Goal: Transaction & Acquisition: Book appointment/travel/reservation

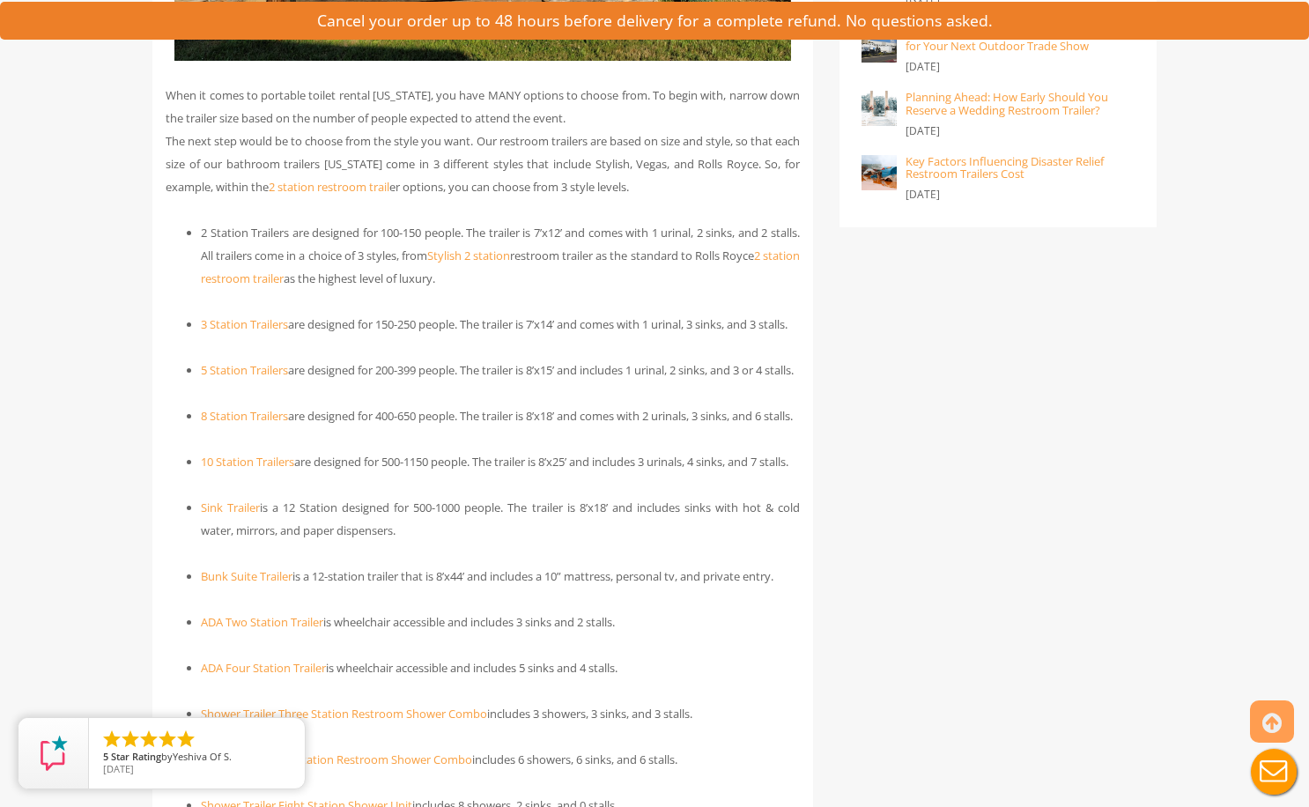
scroll to position [1761, 0]
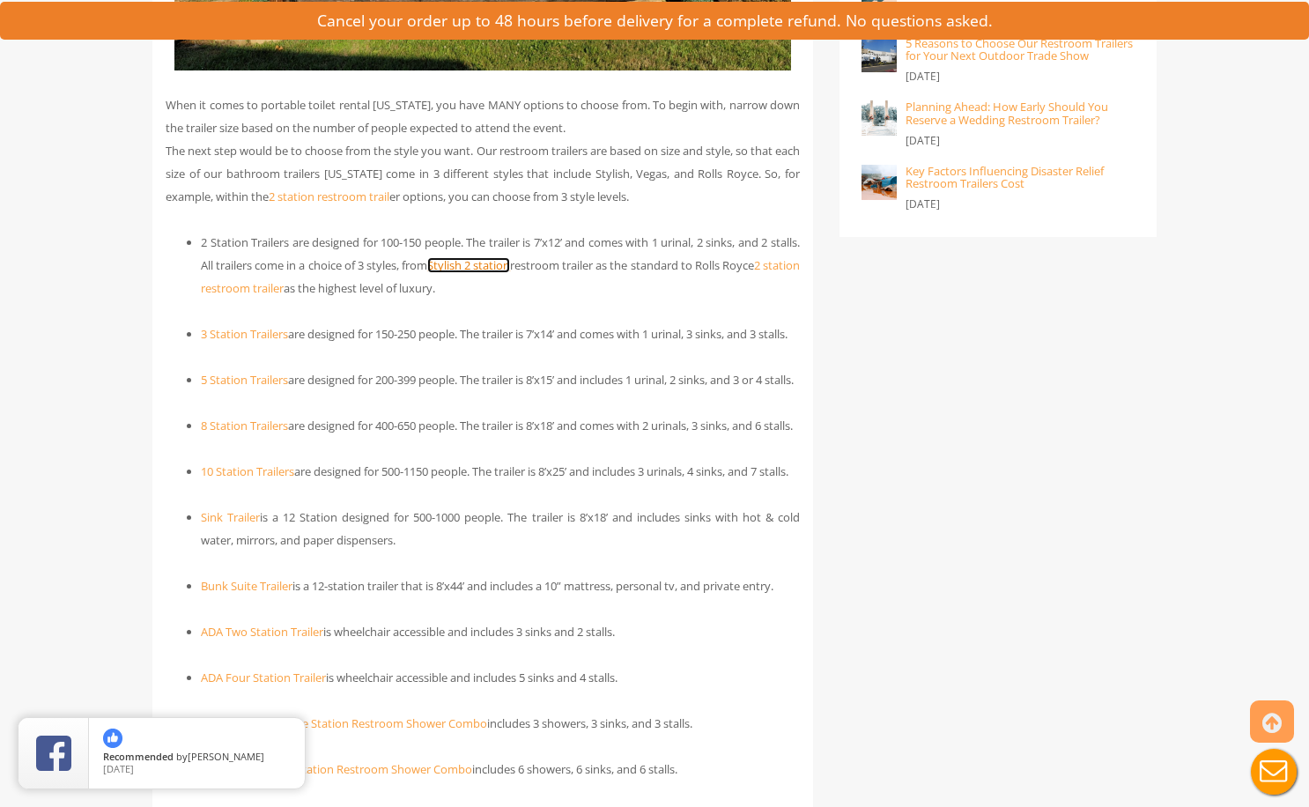
click at [510, 265] on link "Stylish 2 station" at bounding box center [468, 265] width 83 height 16
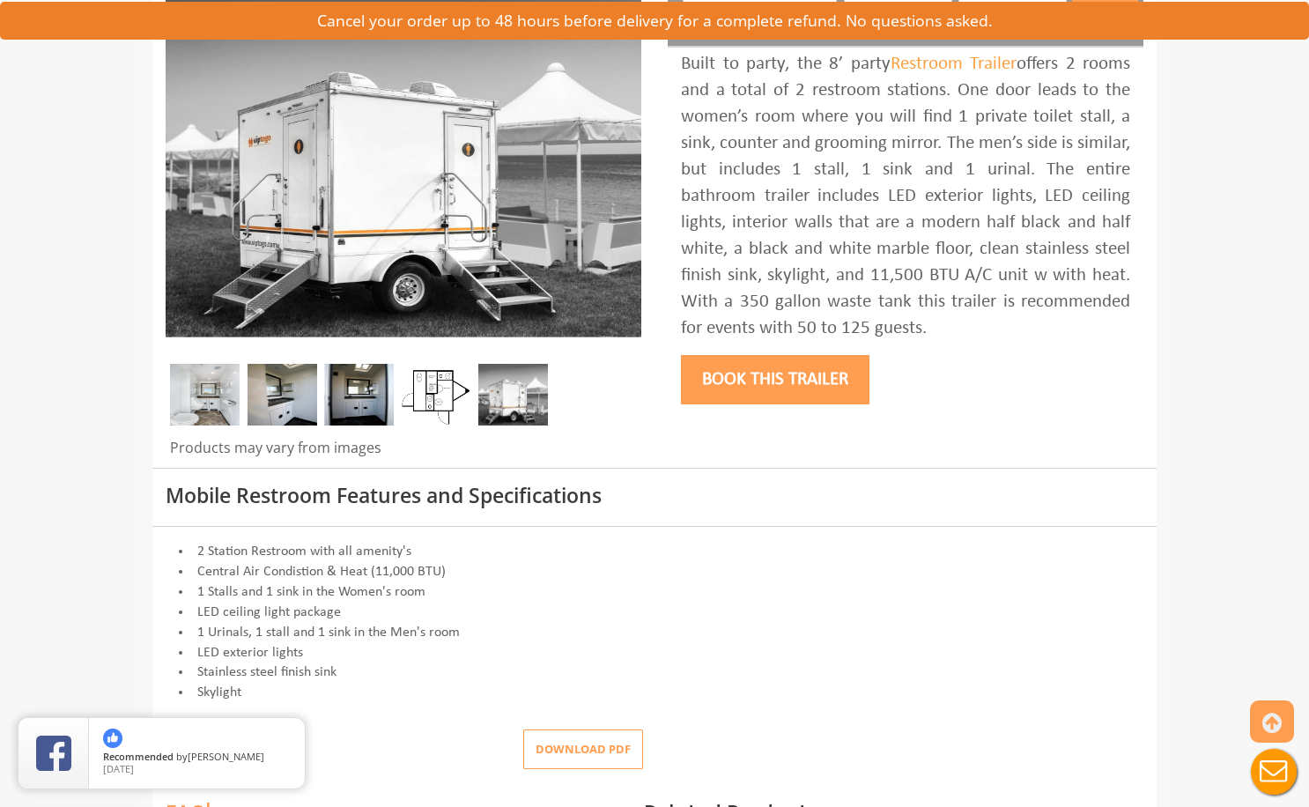
scroll to position [440, 0]
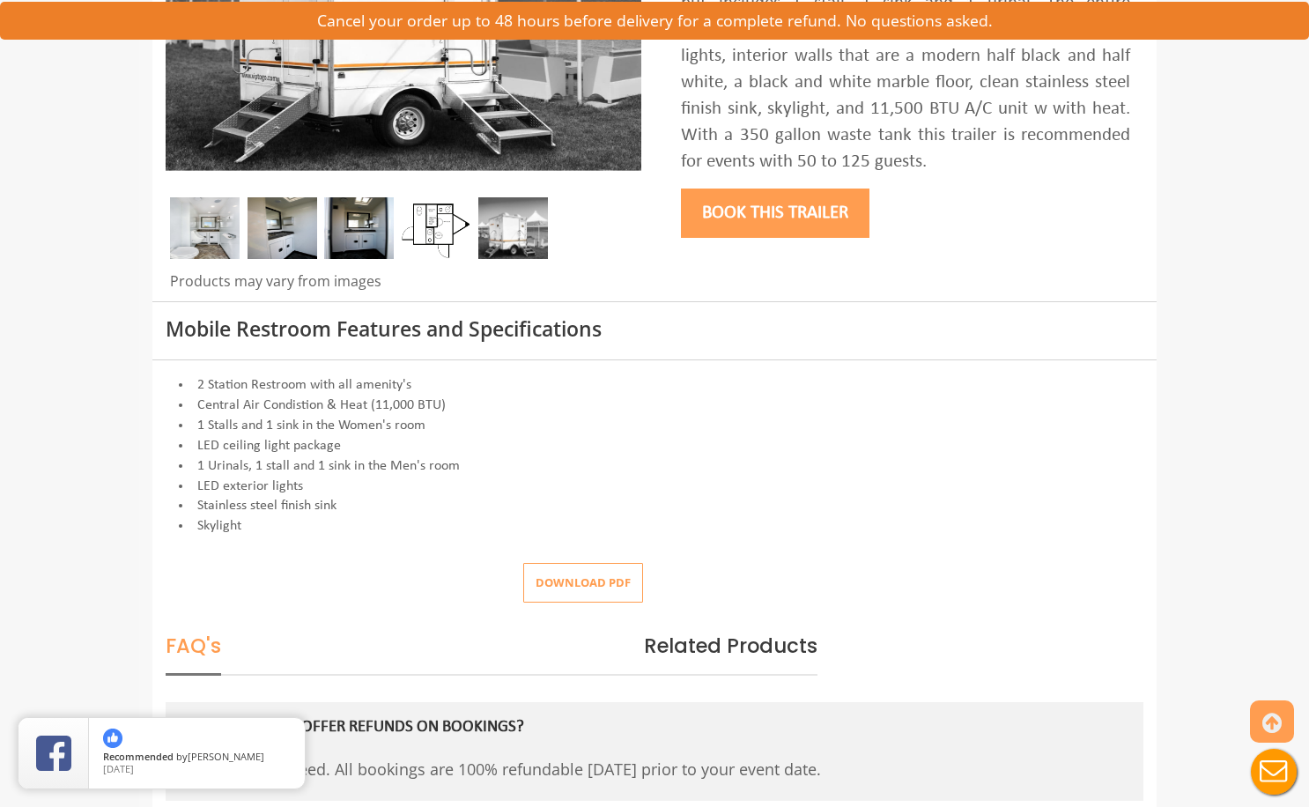
click at [425, 230] on img at bounding box center [437, 228] width 70 height 62
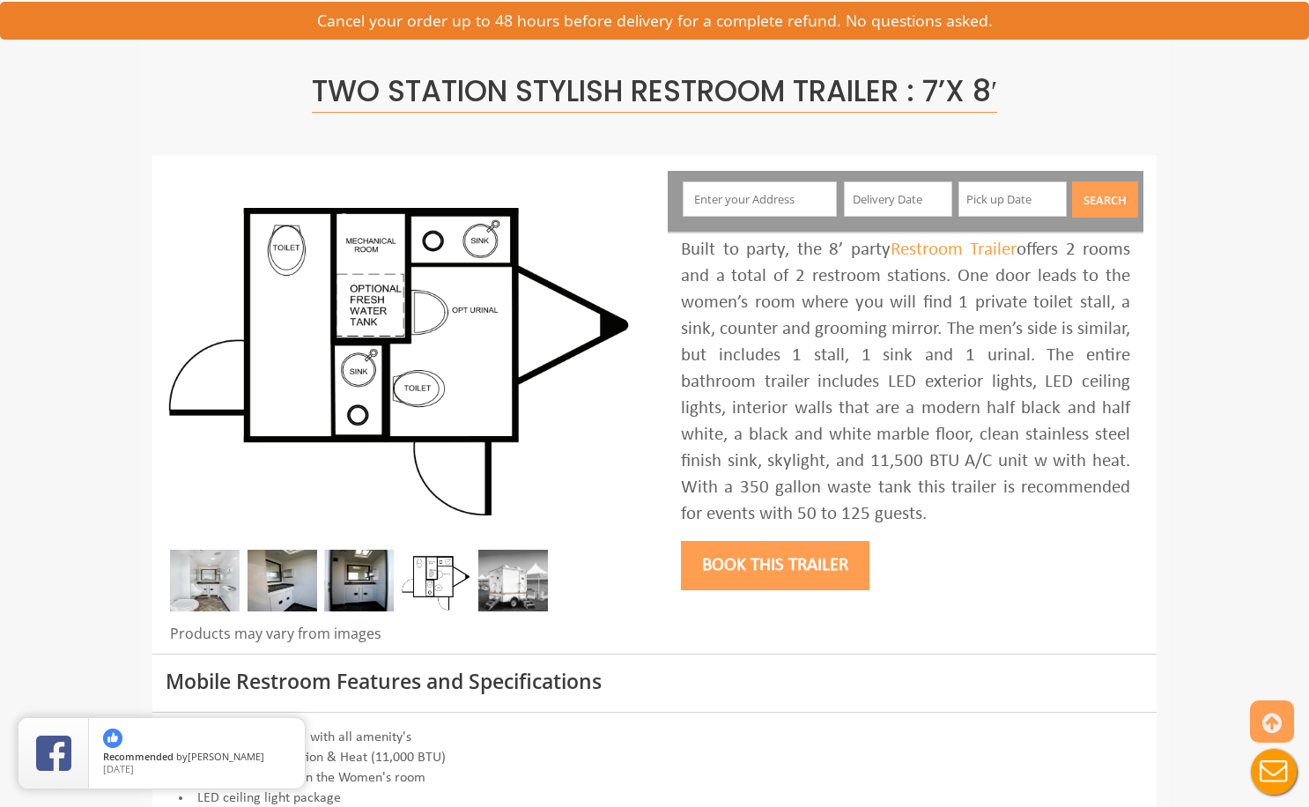
scroll to position [176, 0]
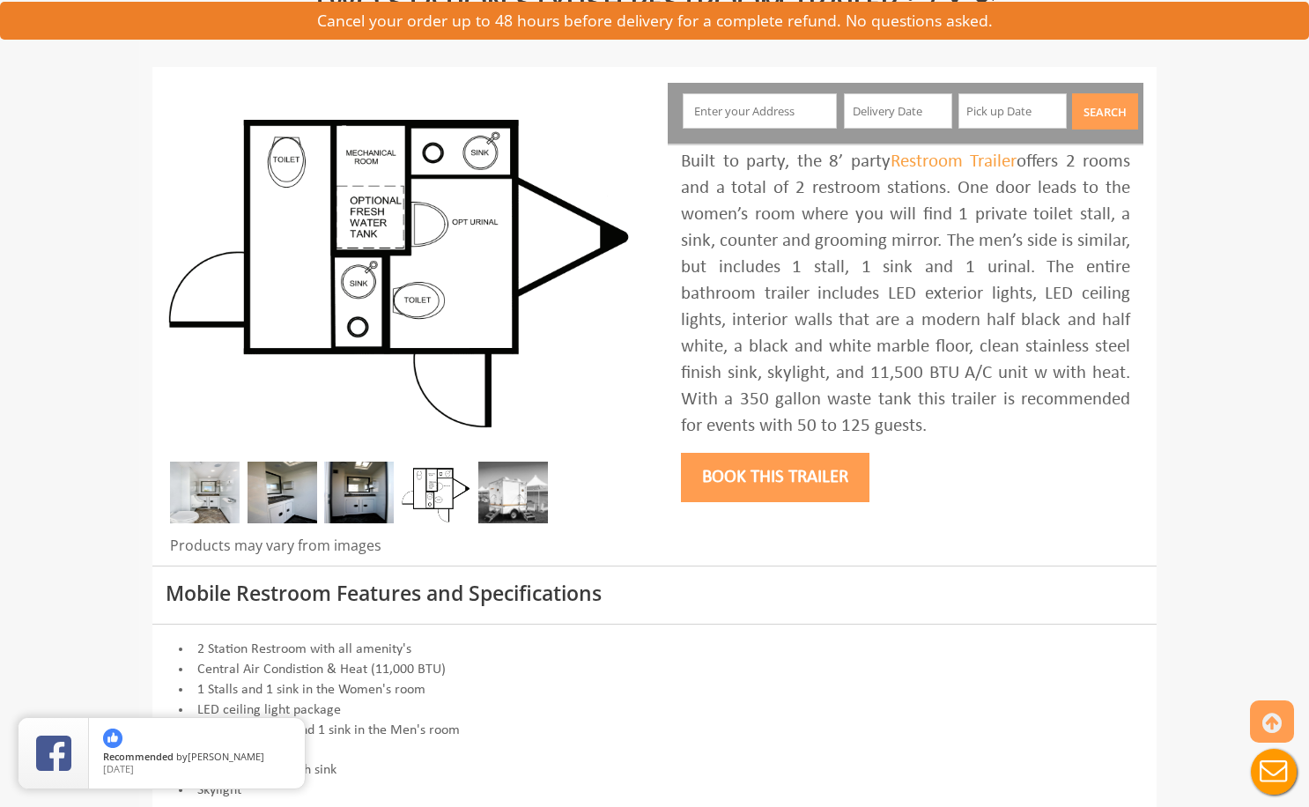
click at [793, 488] on button "Book this trailer" at bounding box center [775, 477] width 188 height 49
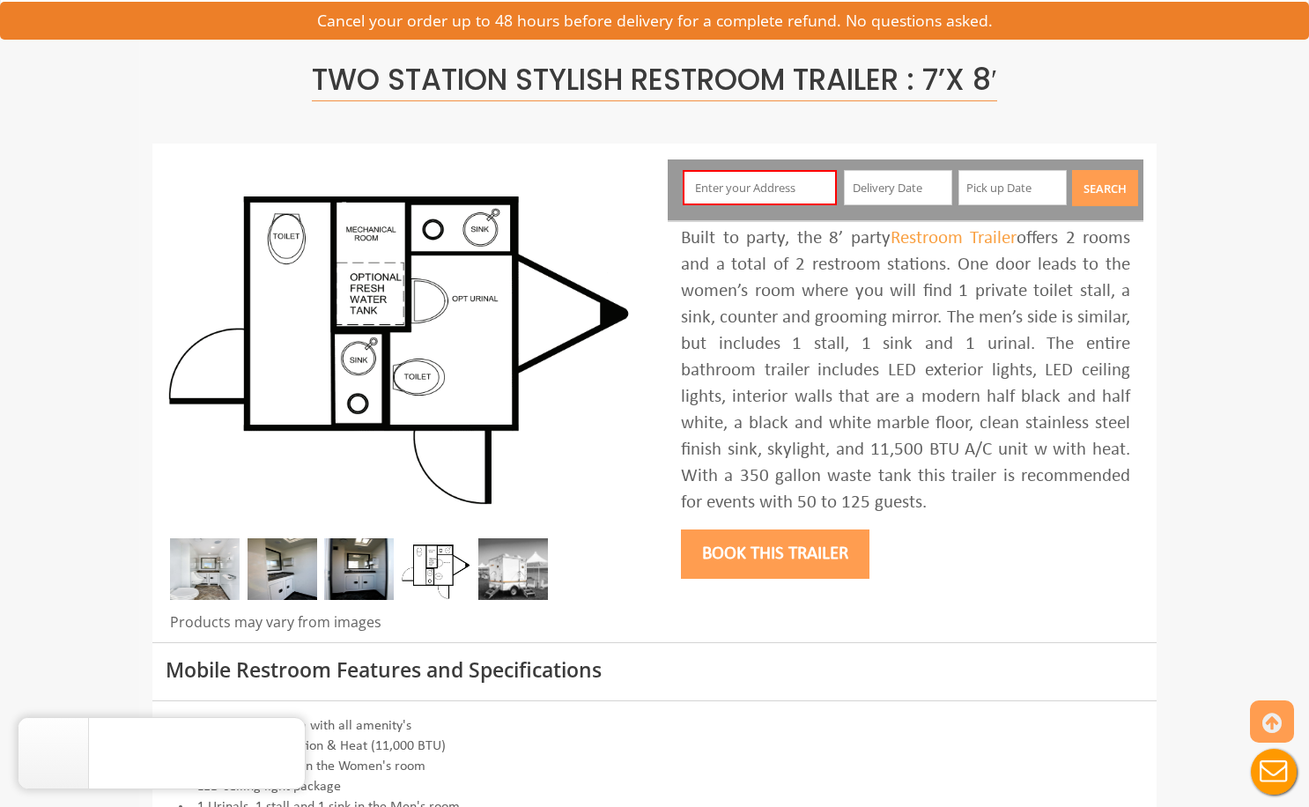
scroll to position [93, 0]
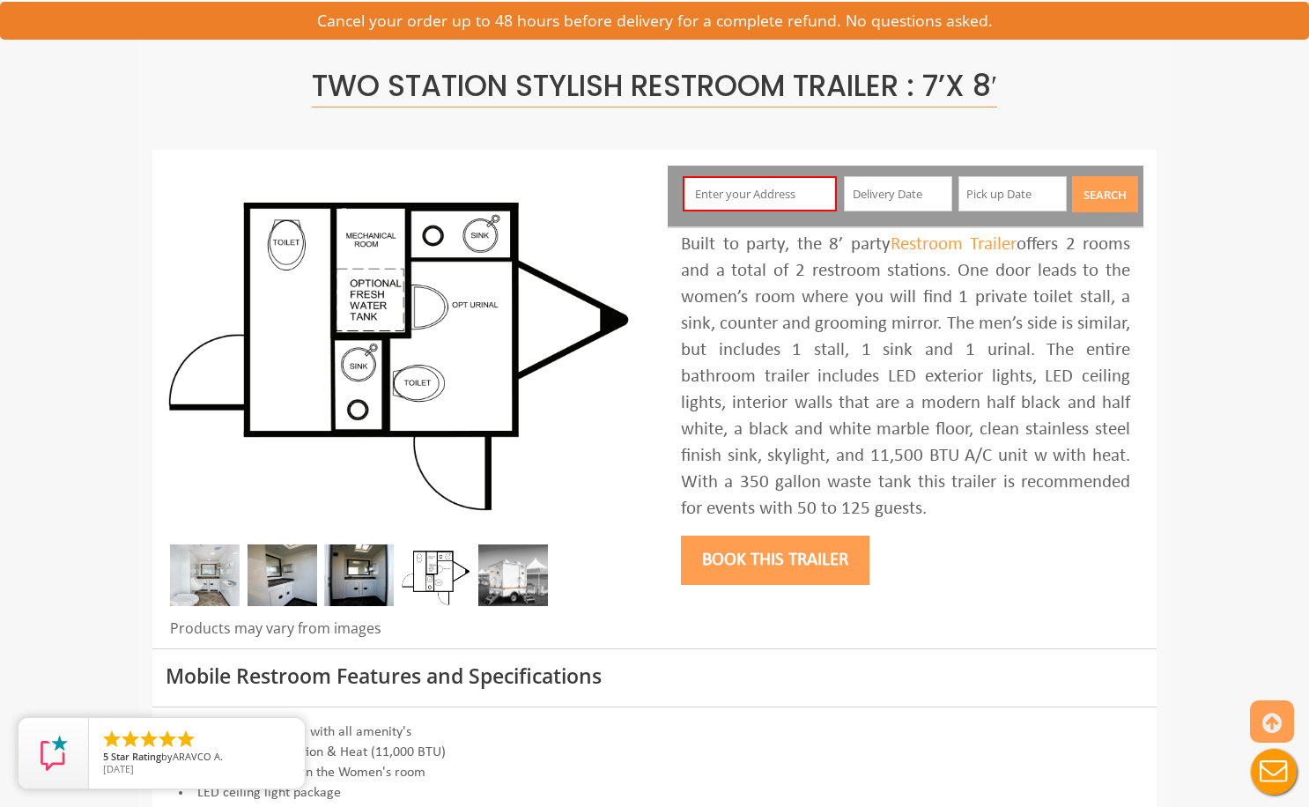
click at [746, 190] on input "text" at bounding box center [759, 193] width 155 height 35
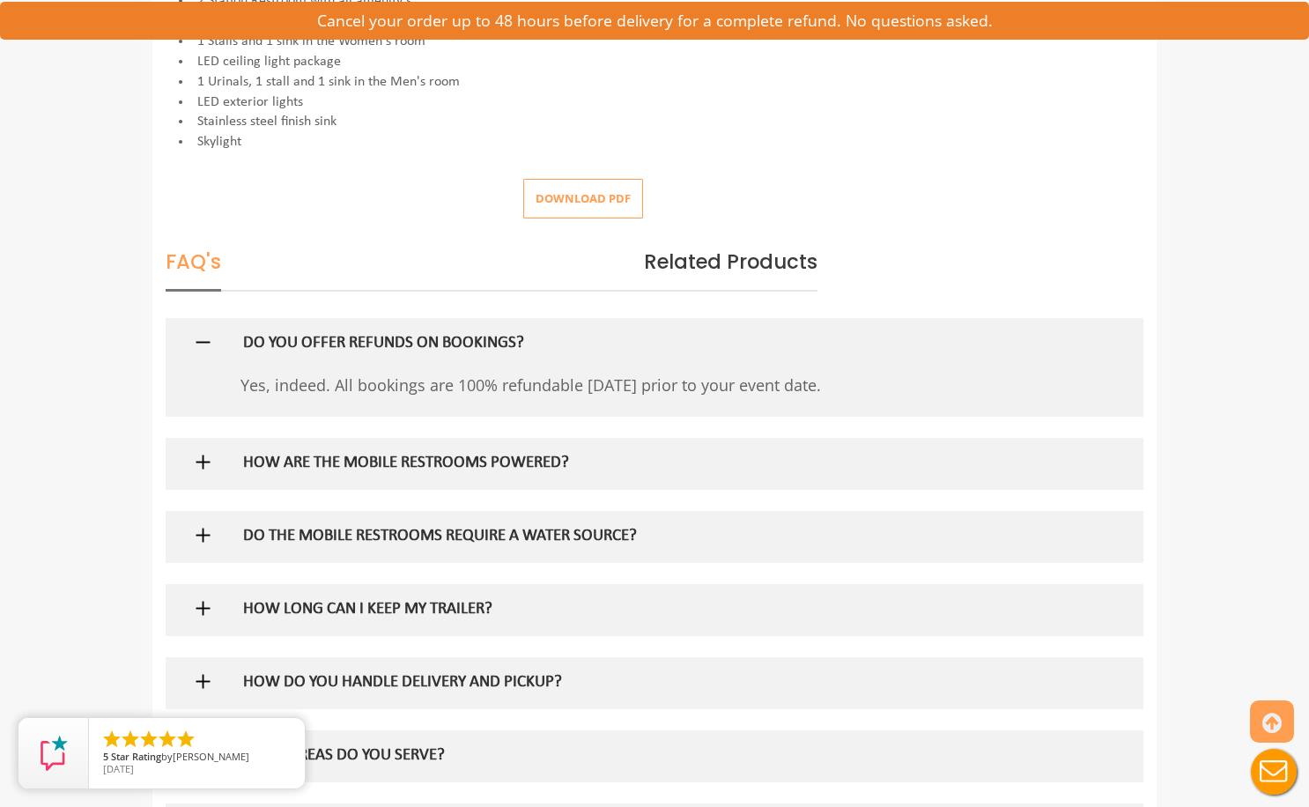
scroll to position [881, 0]
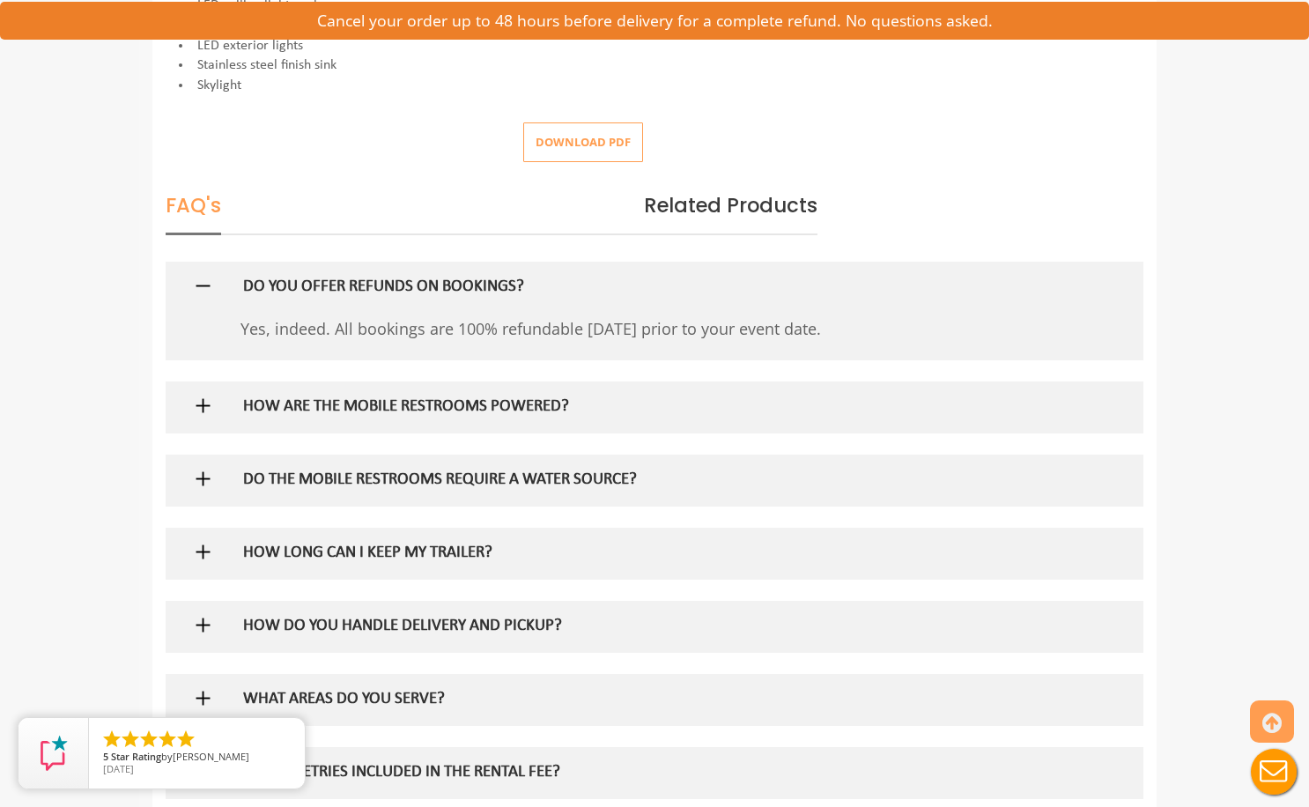
click at [572, 400] on h5 "HOW ARE THE MOBILE RESTROOMS POWERED?" at bounding box center [626, 407] width 766 height 18
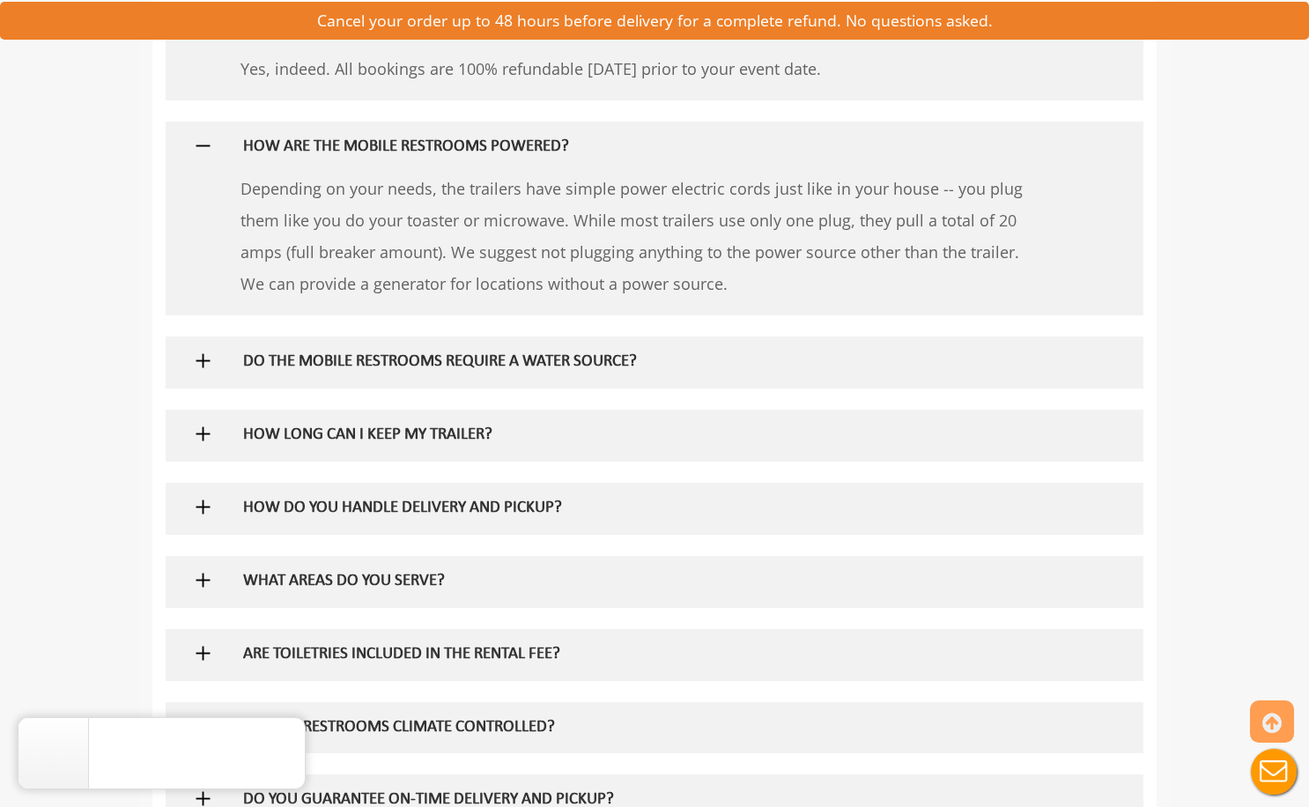
scroll to position [1145, 0]
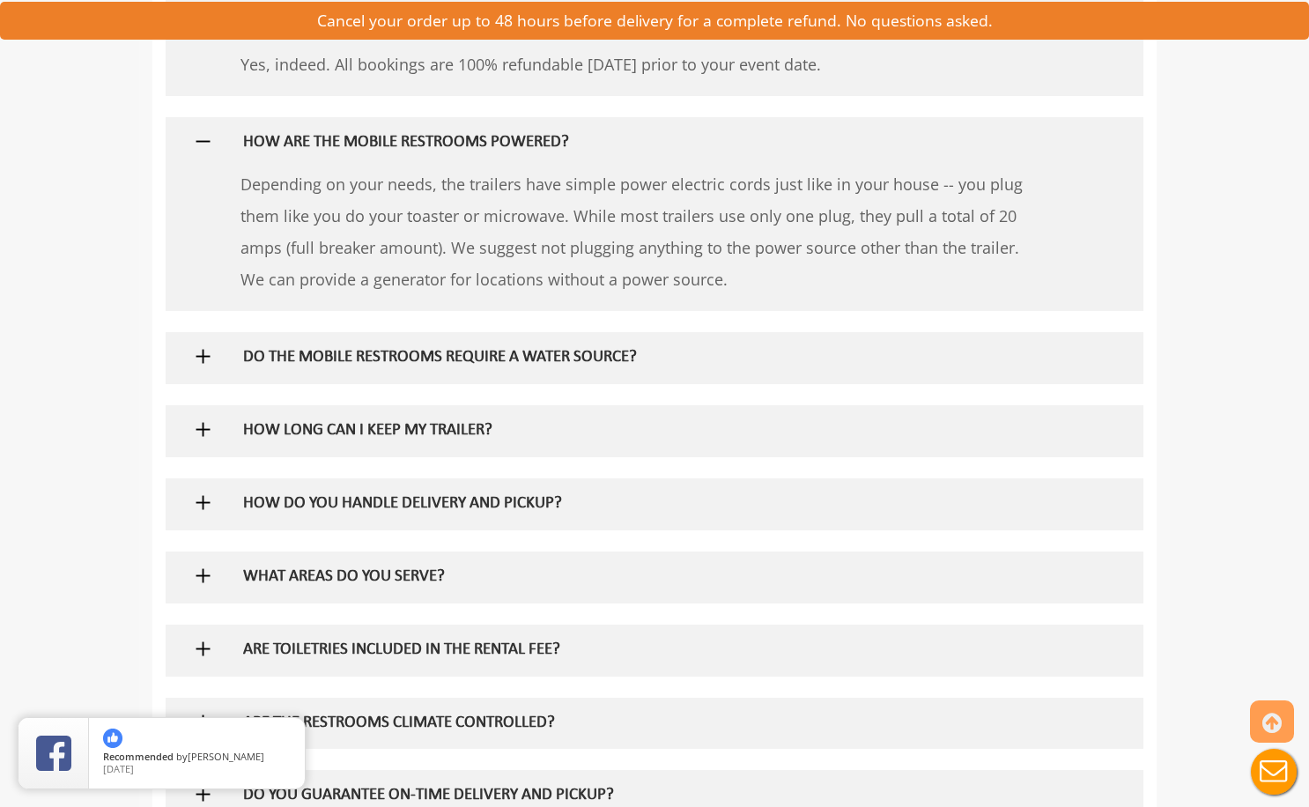
click at [571, 374] on div "DO THE MOBILE RESTROOMS REQUIRE A WATER SOURCE?" at bounding box center [626, 357] width 792 height 51
click at [591, 357] on h5 "DO THE MOBILE RESTROOMS REQUIRE A WATER SOURCE?" at bounding box center [626, 358] width 766 height 18
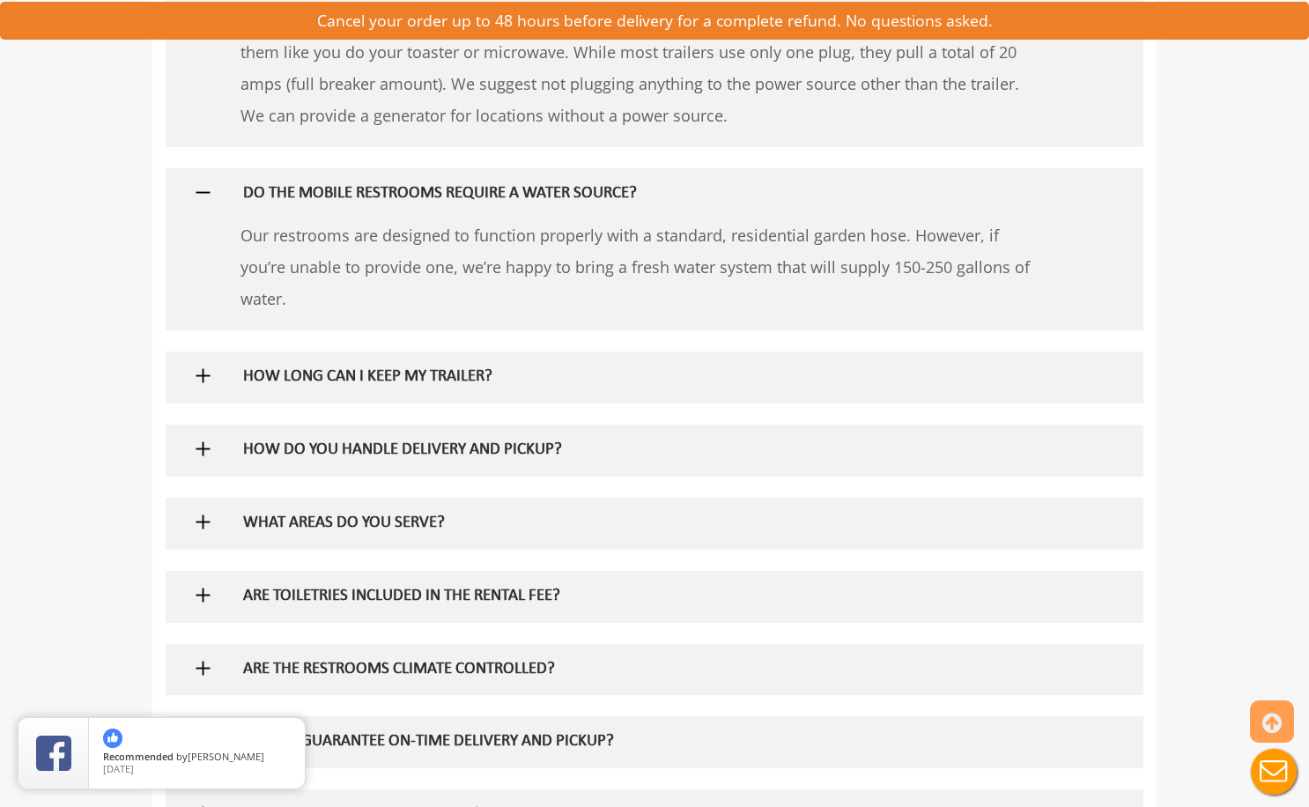
scroll to position [1321, 0]
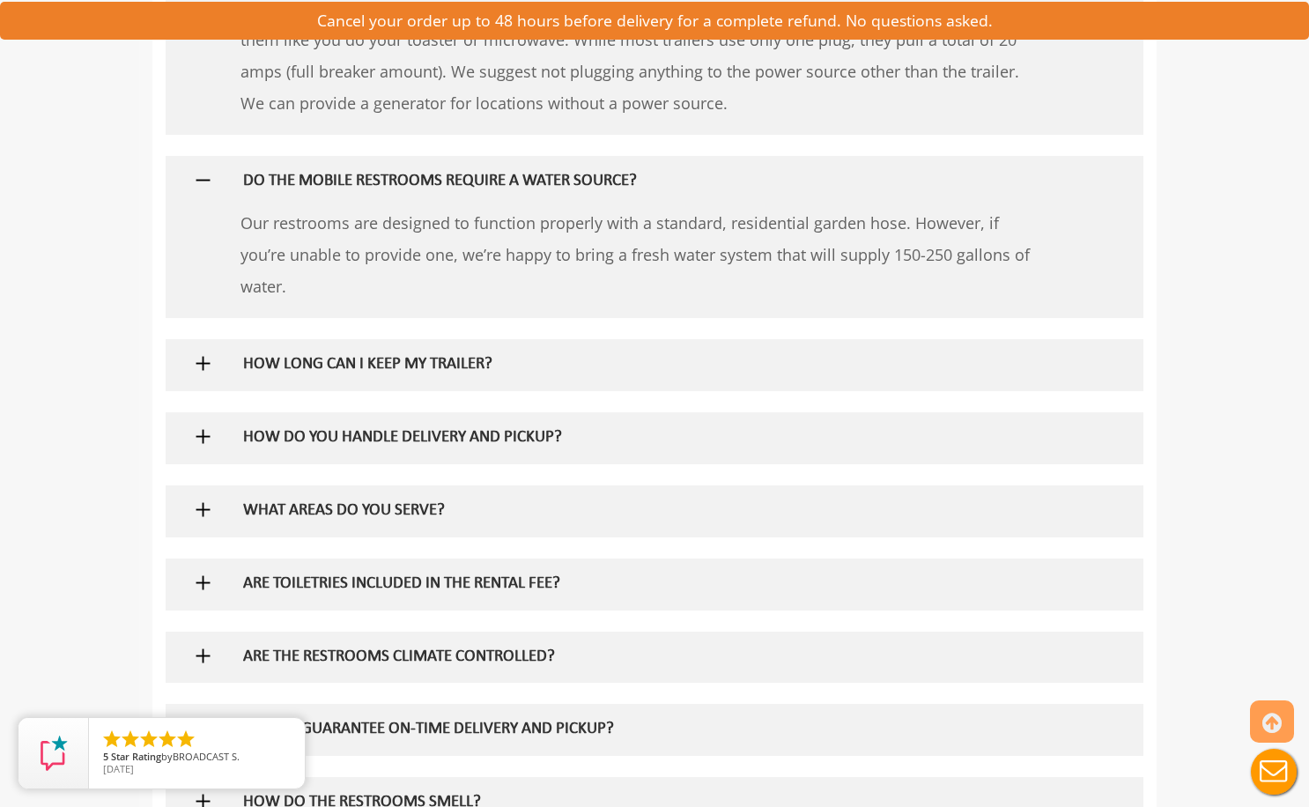
click at [473, 431] on h5 "HOW DO YOU HANDLE DELIVERY AND PICKUP?" at bounding box center [626, 438] width 766 height 18
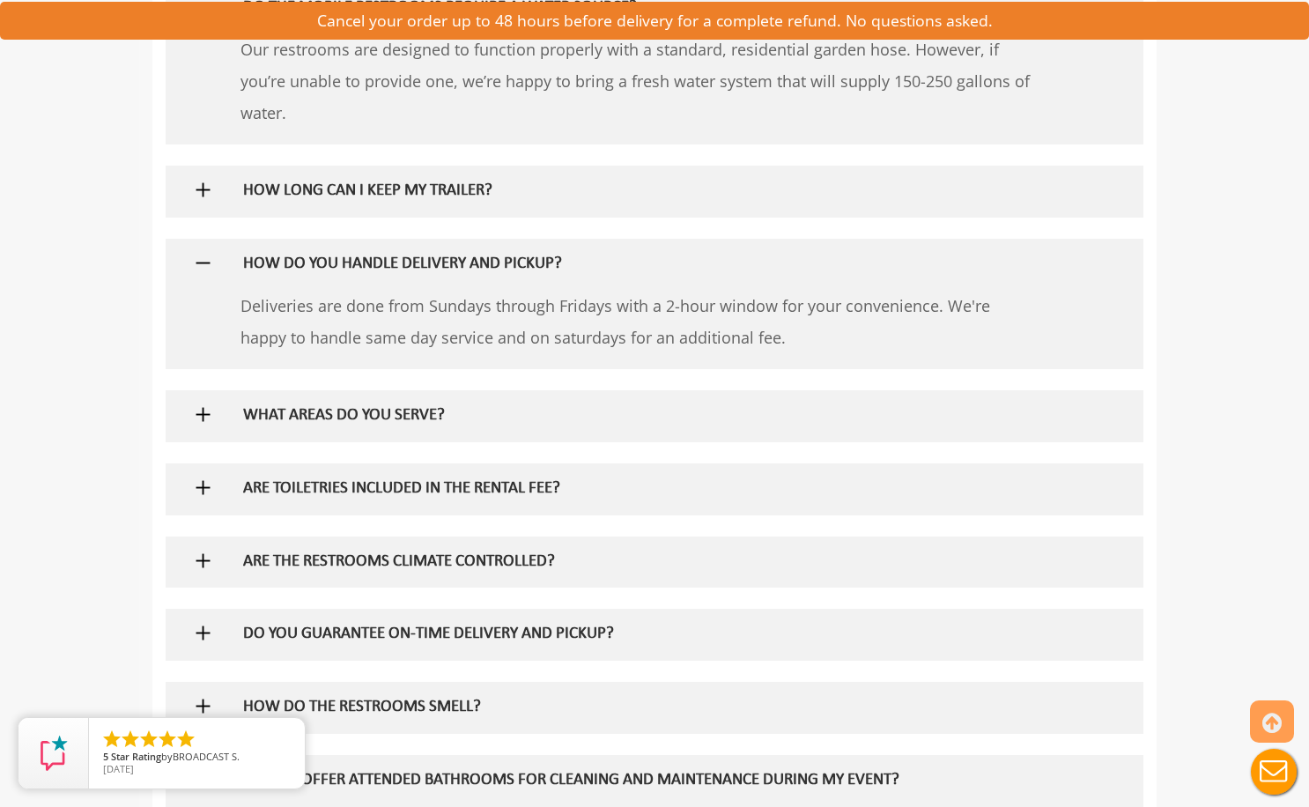
scroll to position [1497, 0]
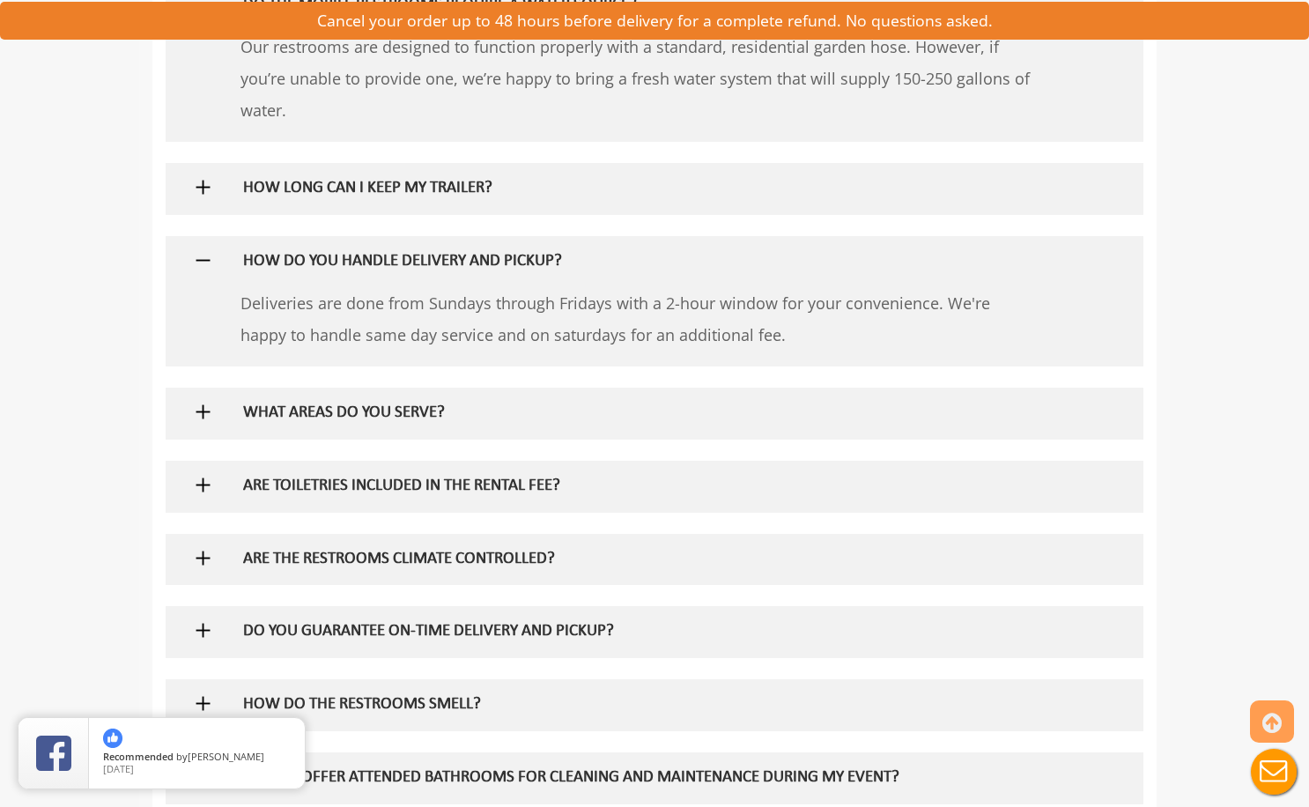
click at [433, 417] on h5 "WHAT AREAS DO YOU SERVE?" at bounding box center [626, 413] width 766 height 18
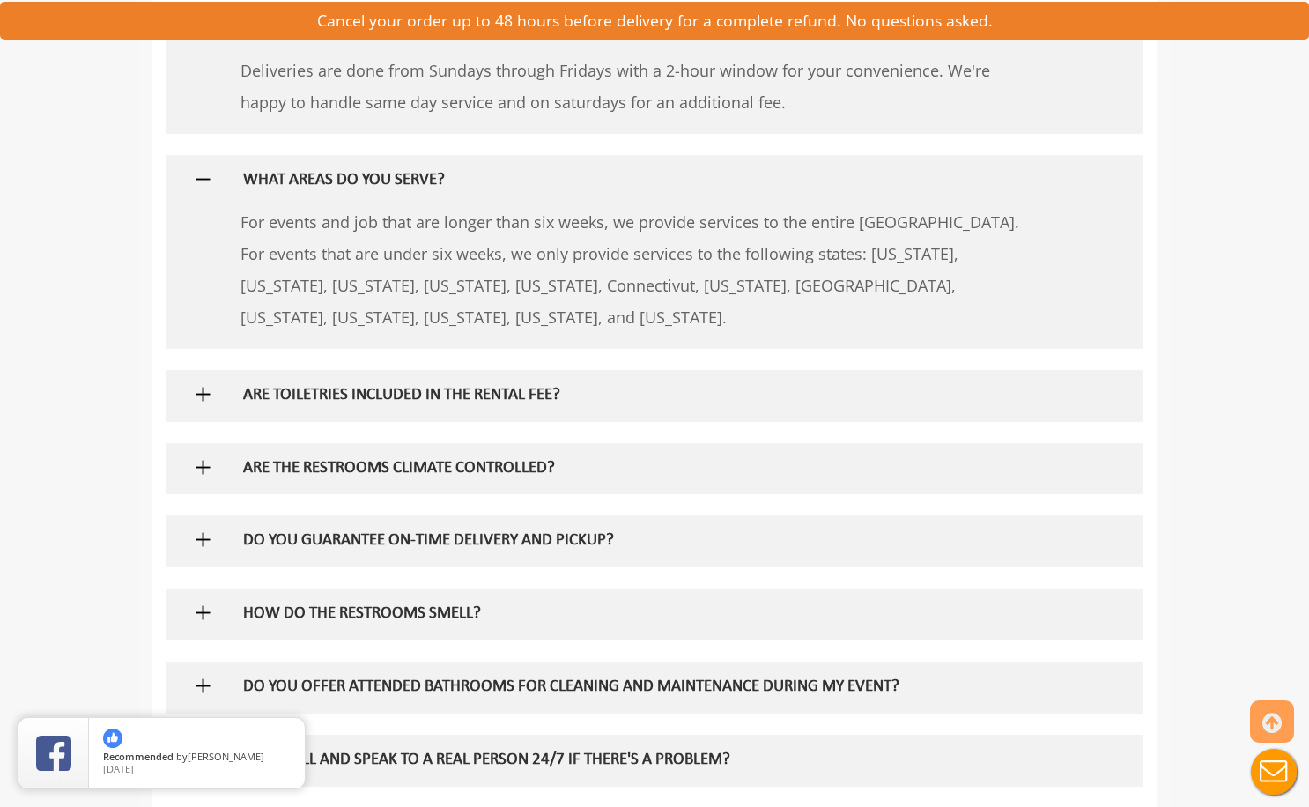
scroll to position [1761, 0]
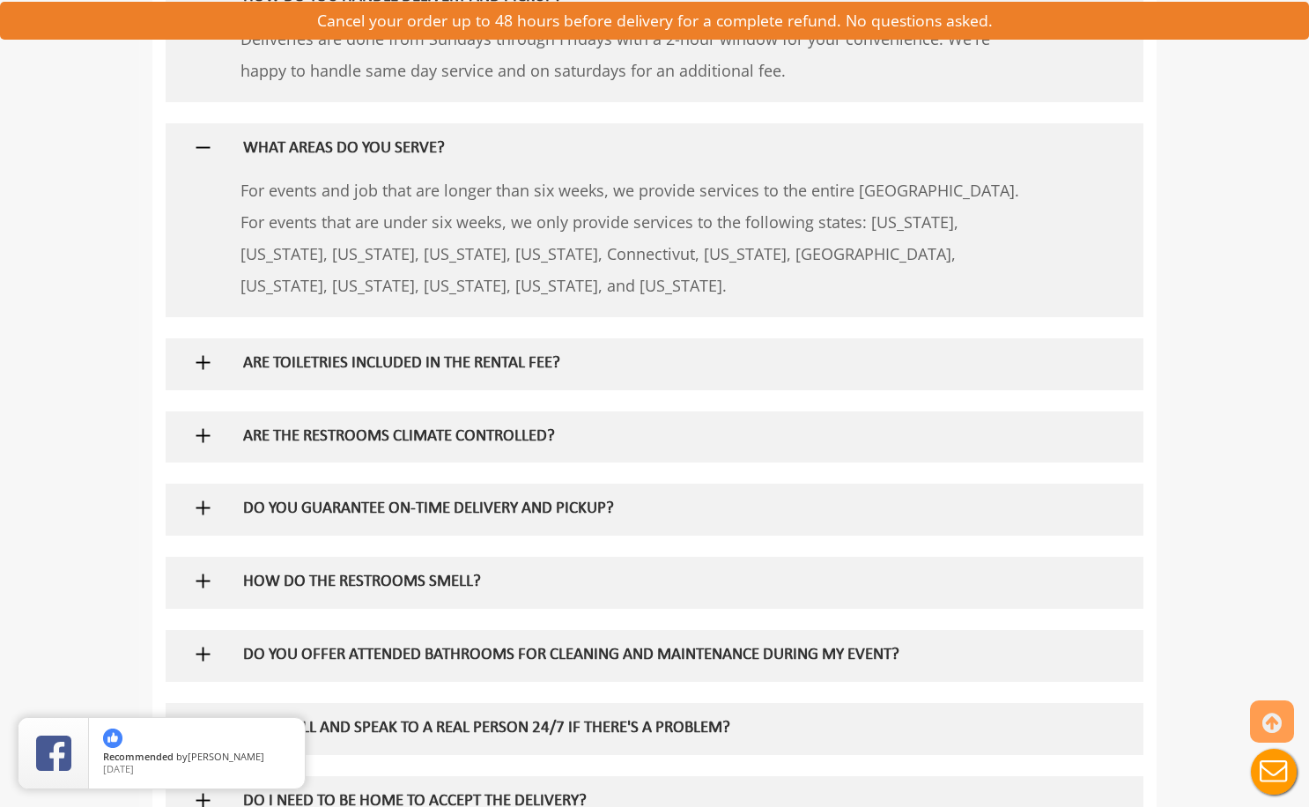
click at [426, 360] on h5 "ARE TOILETRIES INCLUDED IN THE RENTAL FEE?" at bounding box center [626, 364] width 766 height 18
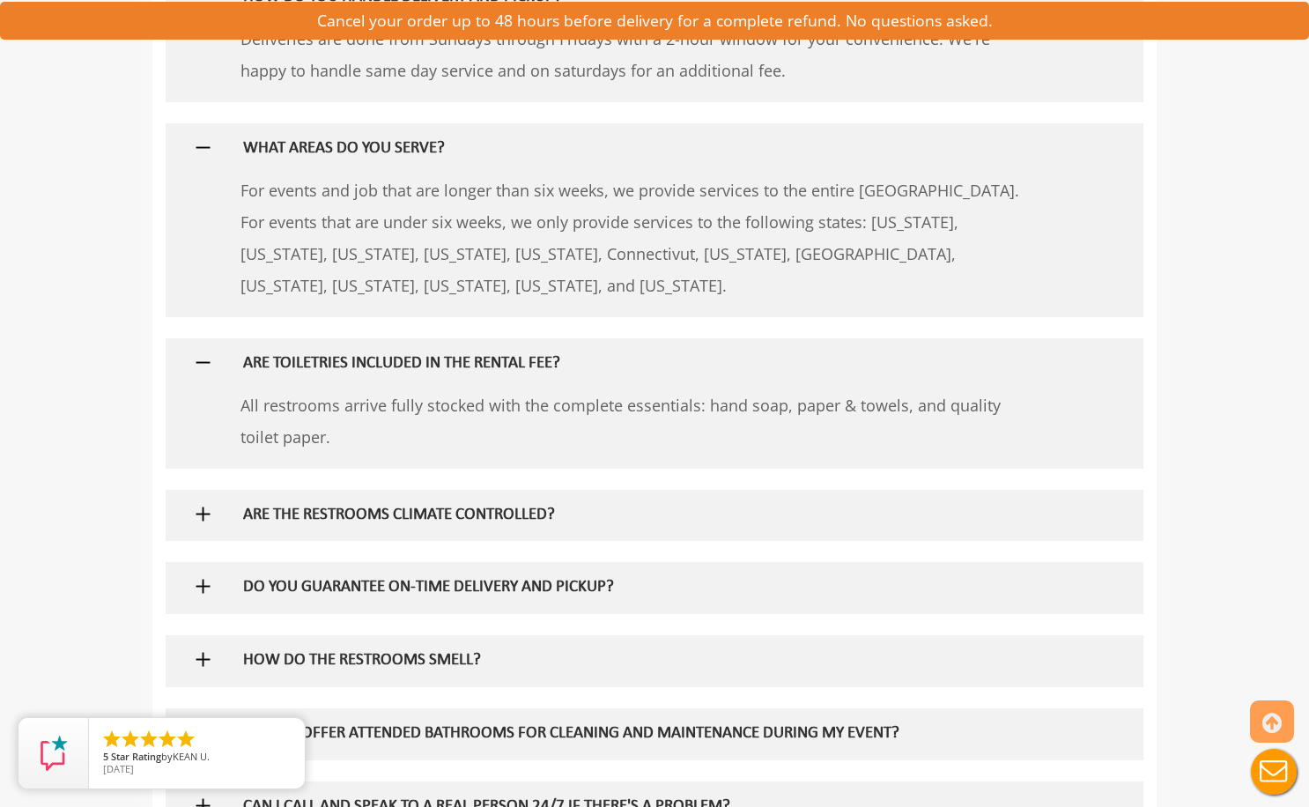
scroll to position [1849, 0]
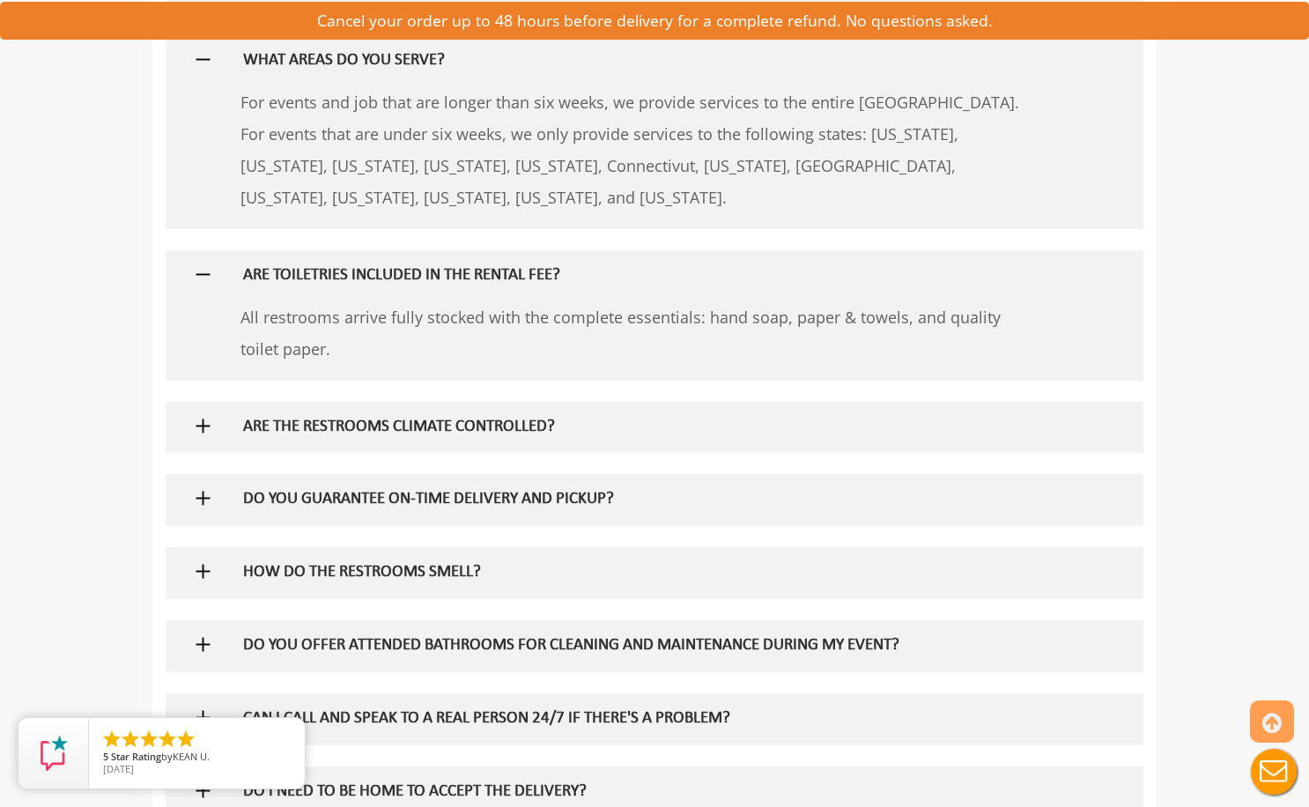
click at [499, 421] on h5 "ARE THE RESTROOMS CLIMATE CONTROLLED?" at bounding box center [626, 427] width 766 height 18
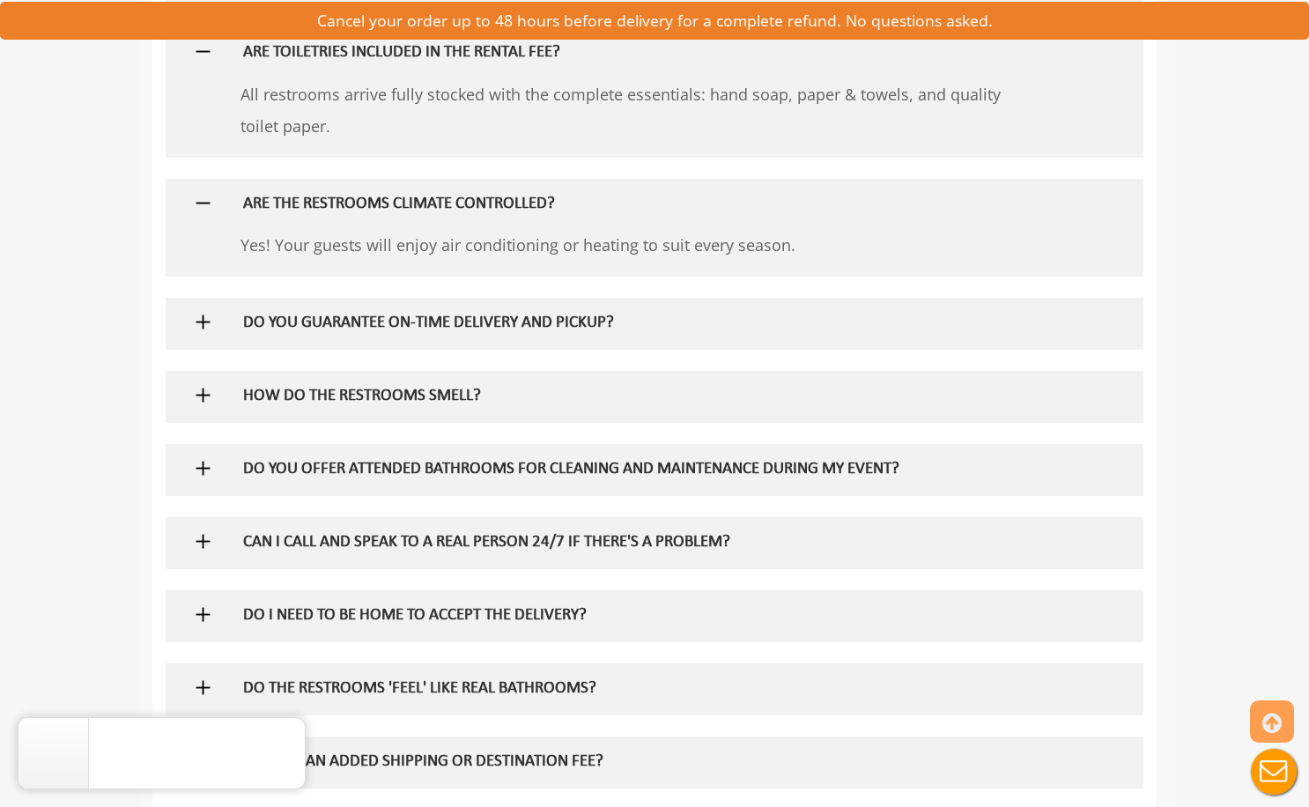
scroll to position [2113, 0]
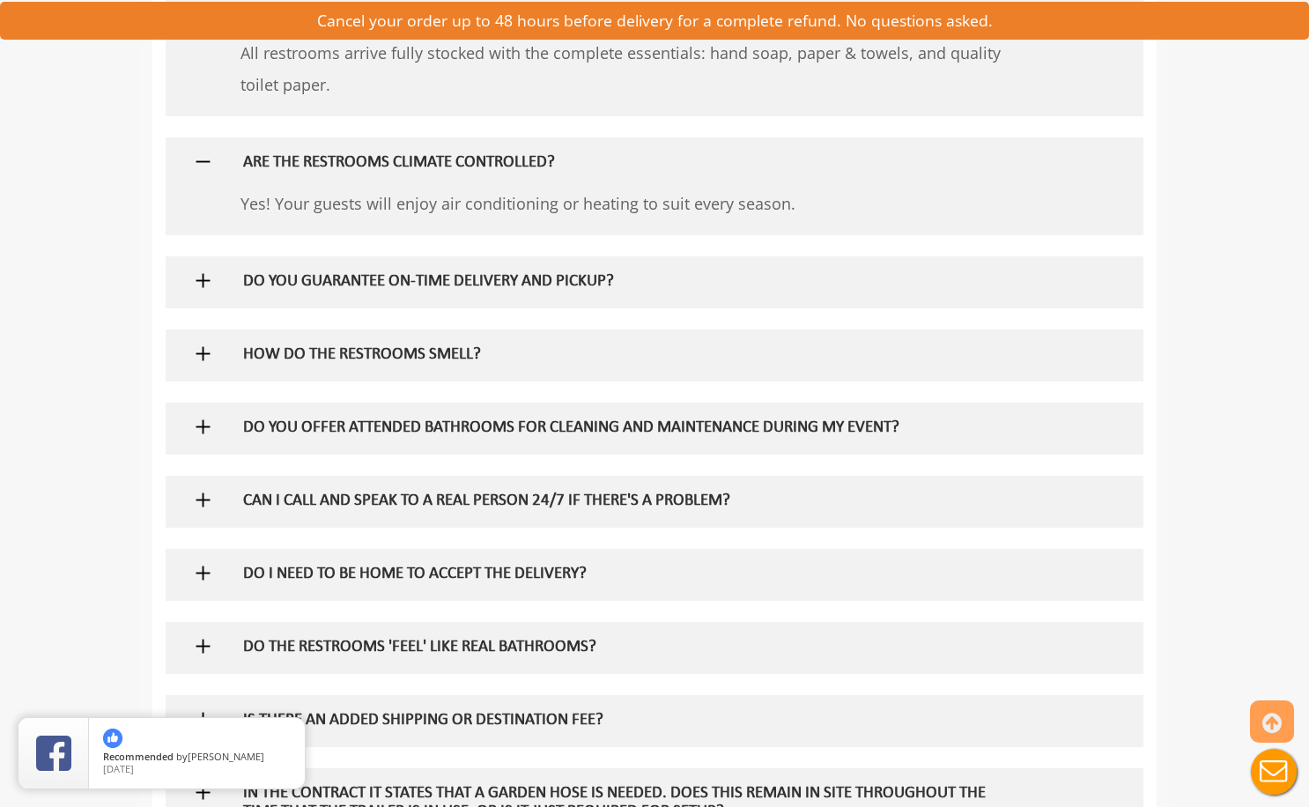
click at [519, 353] on h5 "HOW DO THE RESTROOMS SMELL?" at bounding box center [626, 355] width 766 height 18
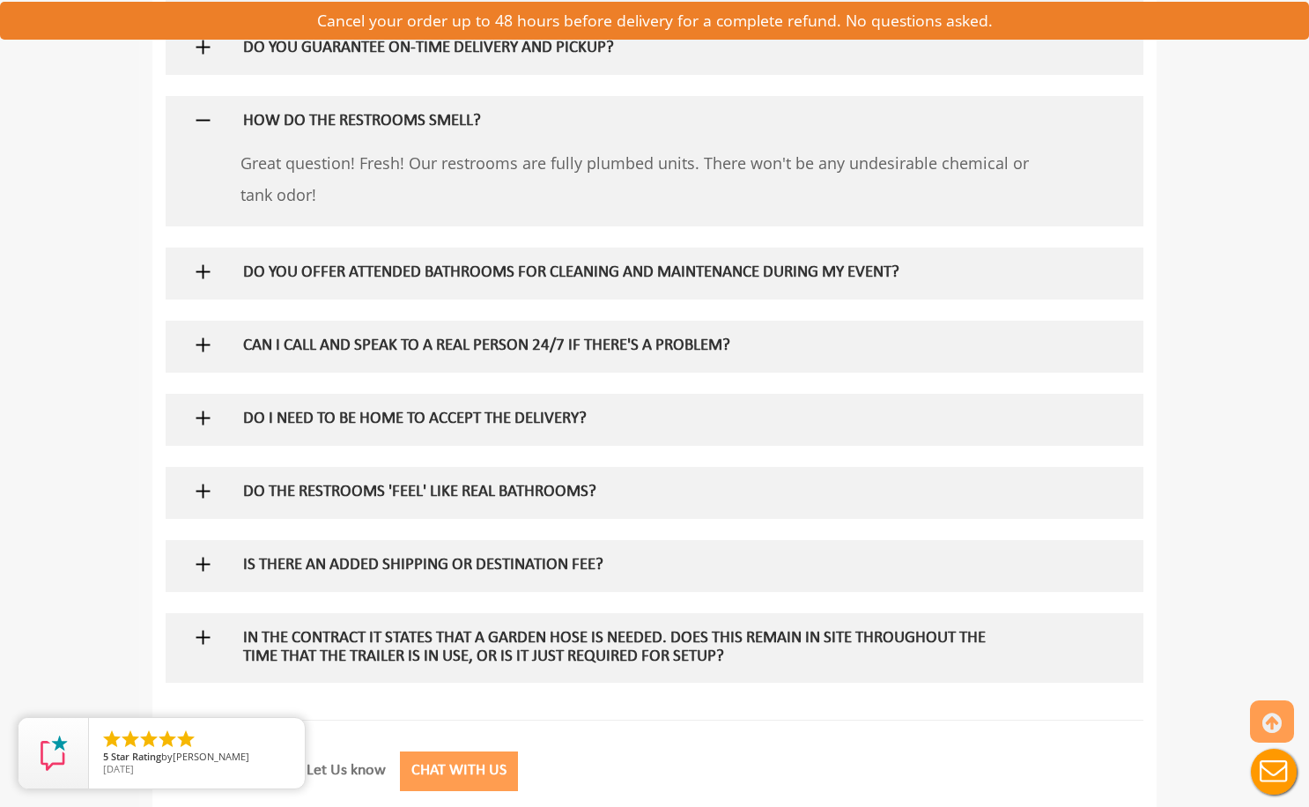
scroll to position [2377, 0]
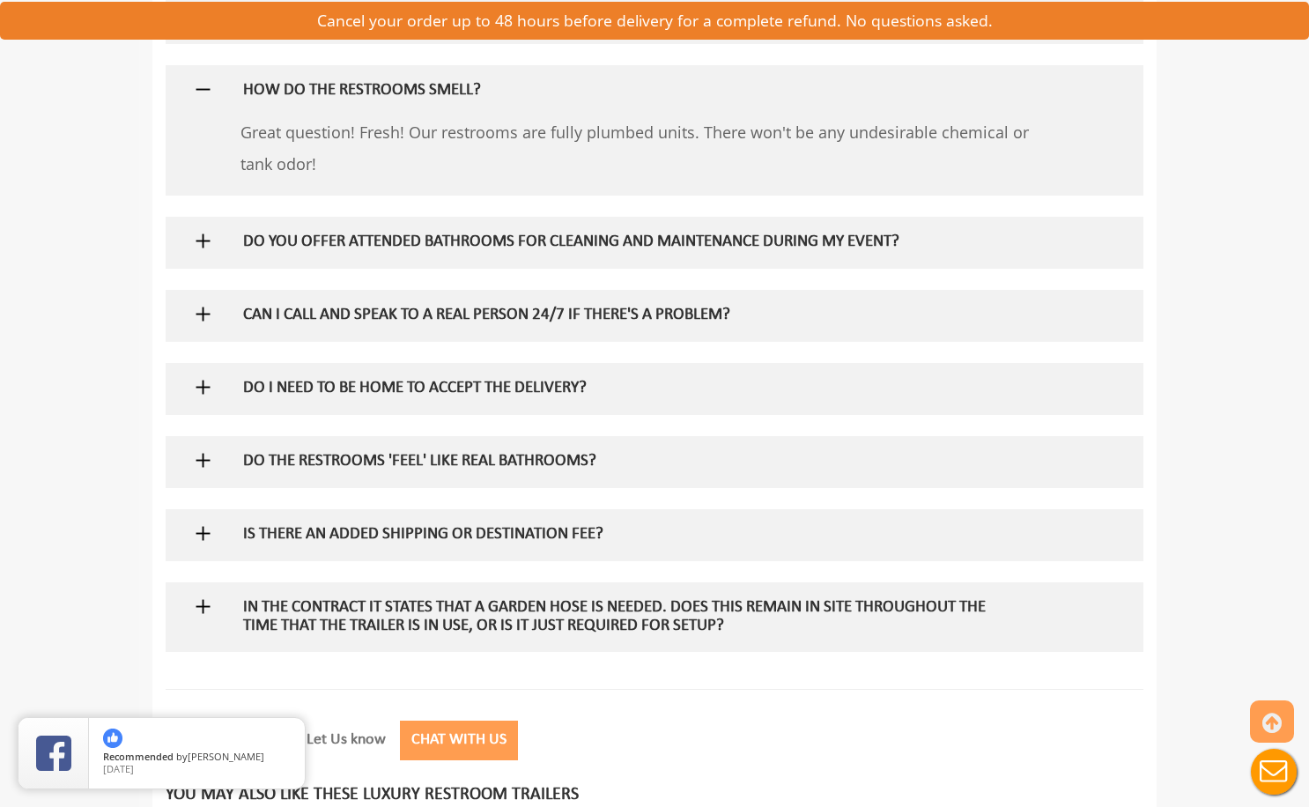
click at [478, 246] on h5 "DO YOU OFFER ATTENDED BATHROOMS FOR CLEANING AND MAINTENANCE DURING MY EVENT?" at bounding box center [626, 242] width 766 height 18
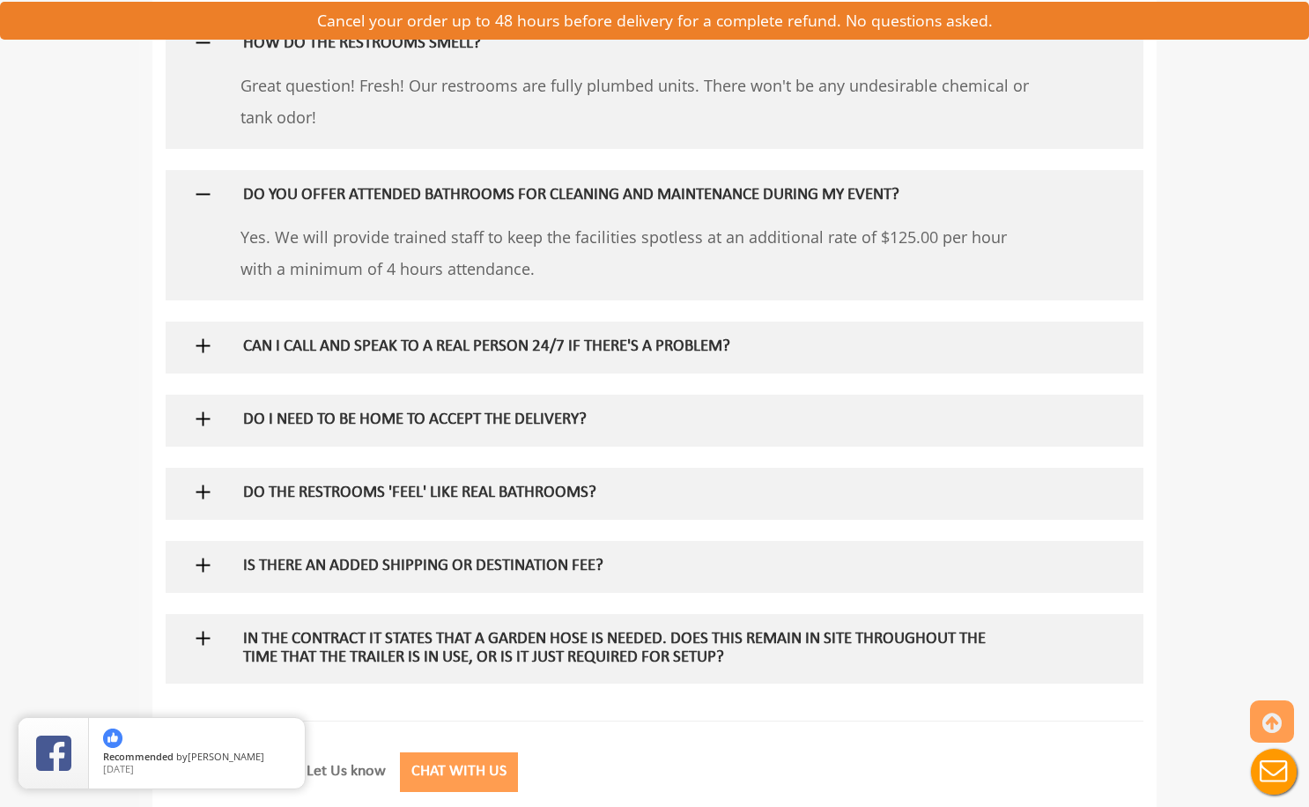
scroll to position [2466, 0]
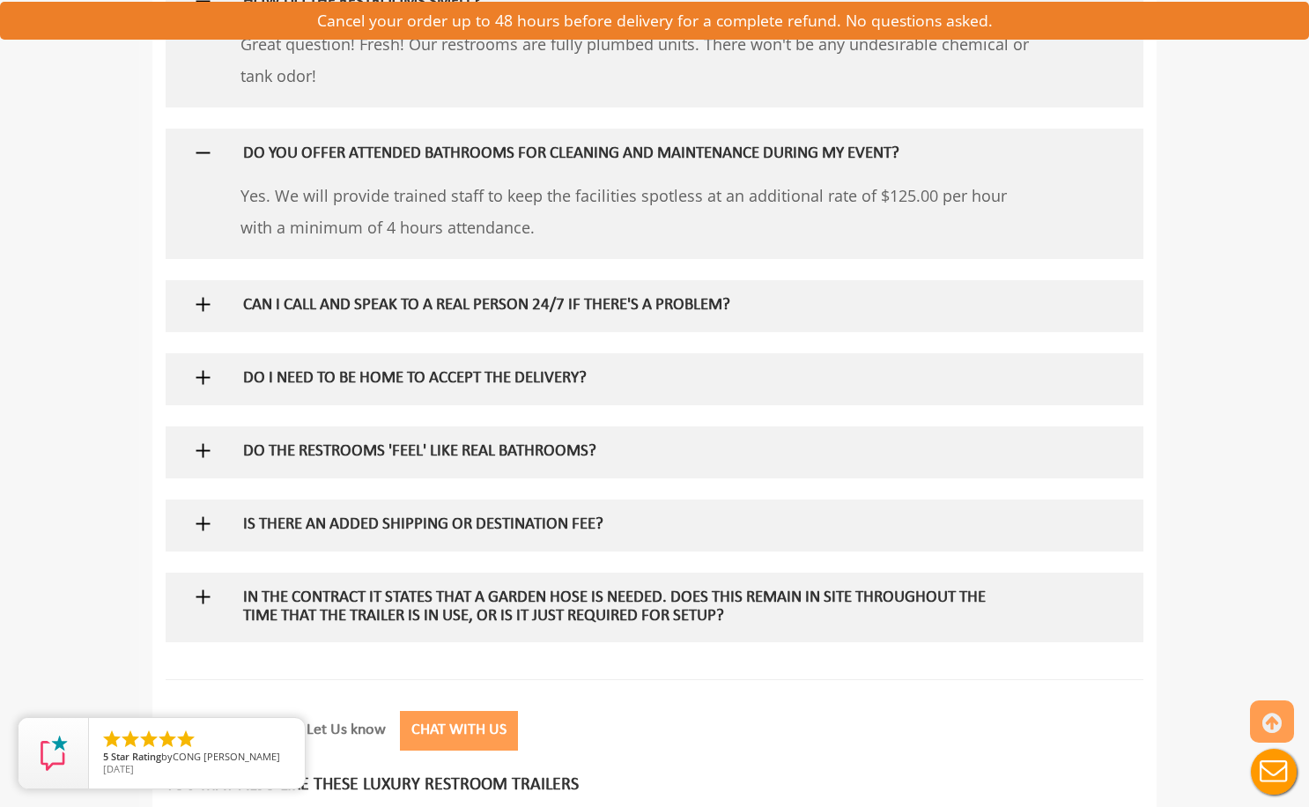
click at [473, 306] on h5 "CAN I CALL AND SPEAK TO A REAL PERSON 24/7 IF THERE'S A PROBLEM?" at bounding box center [626, 306] width 766 height 18
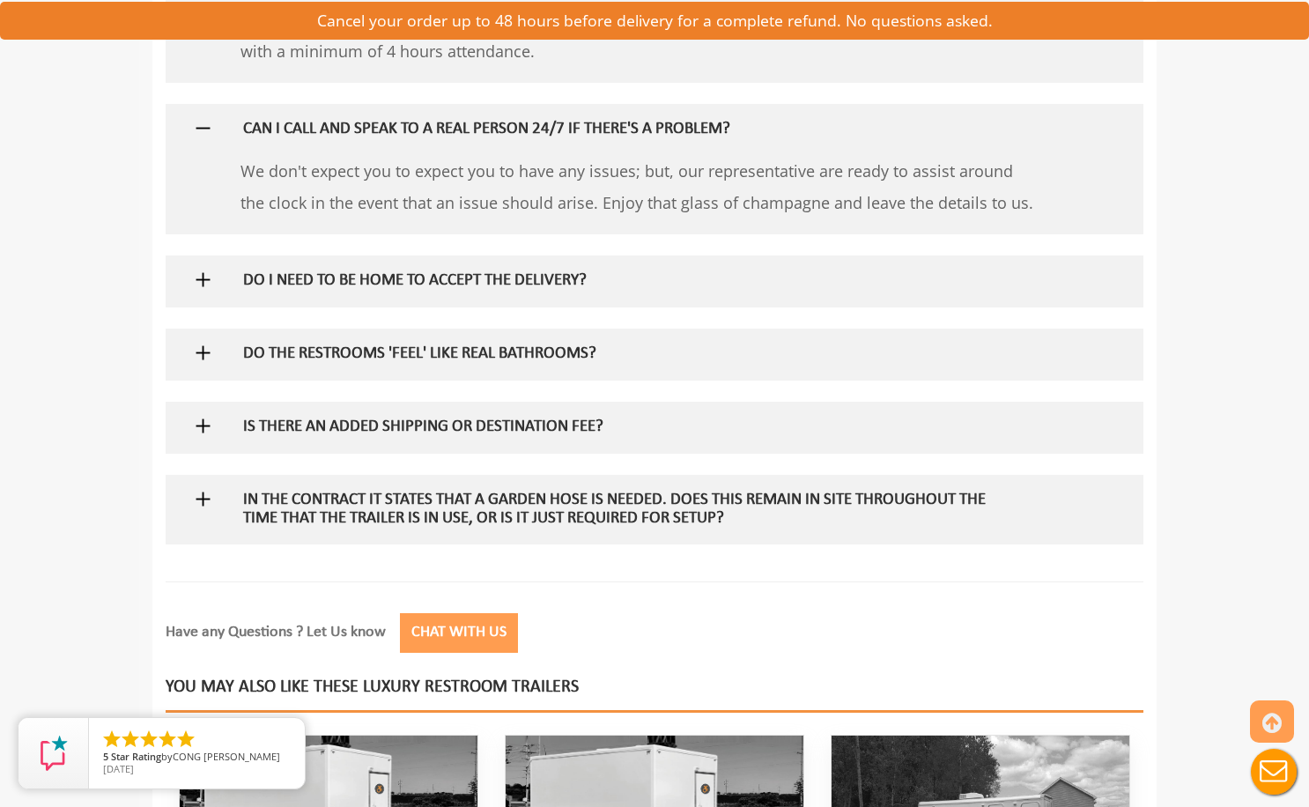
scroll to position [2818, 0]
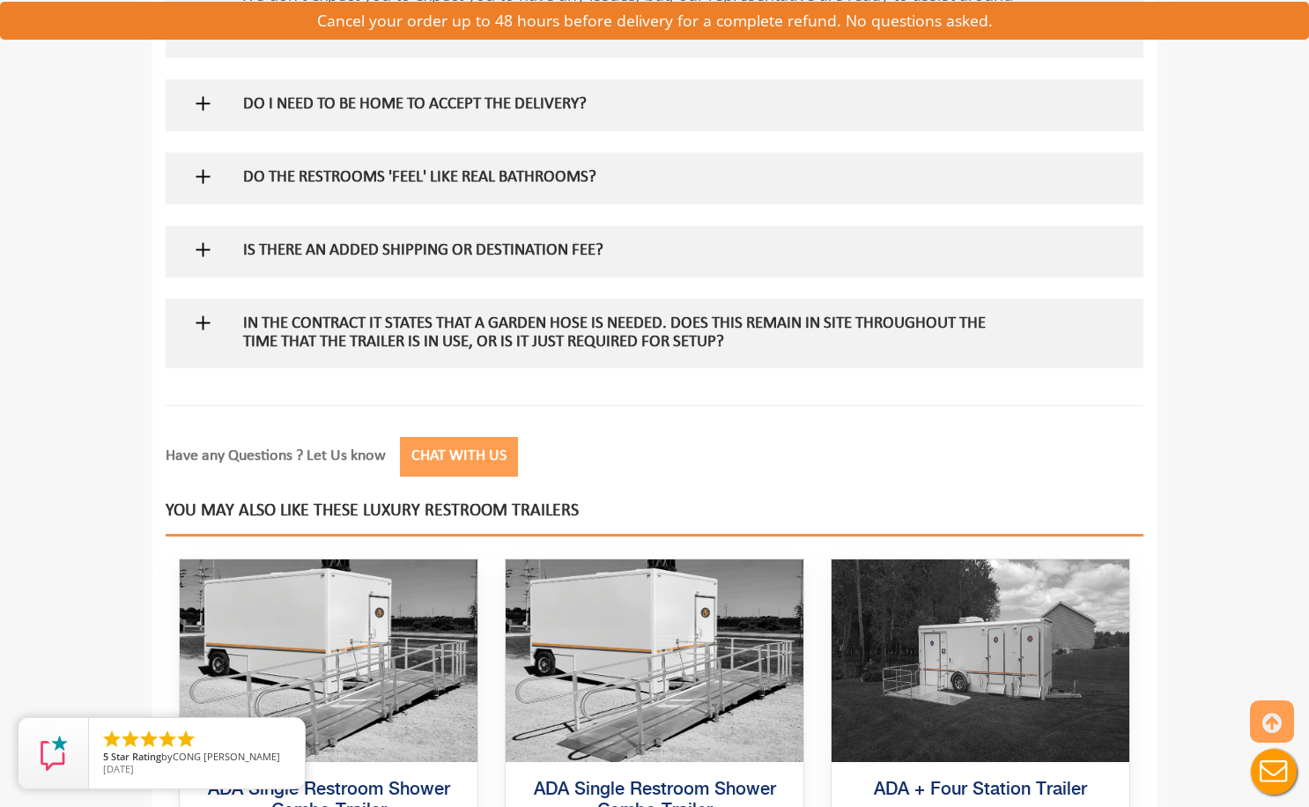
click at [477, 114] on div "DO I NEED TO BE HOME TO ACCEPT THE DELIVERY?" at bounding box center [626, 104] width 792 height 51
click at [482, 105] on h5 "DO I NEED TO BE HOME TO ACCEPT THE DELIVERY?" at bounding box center [626, 105] width 766 height 18
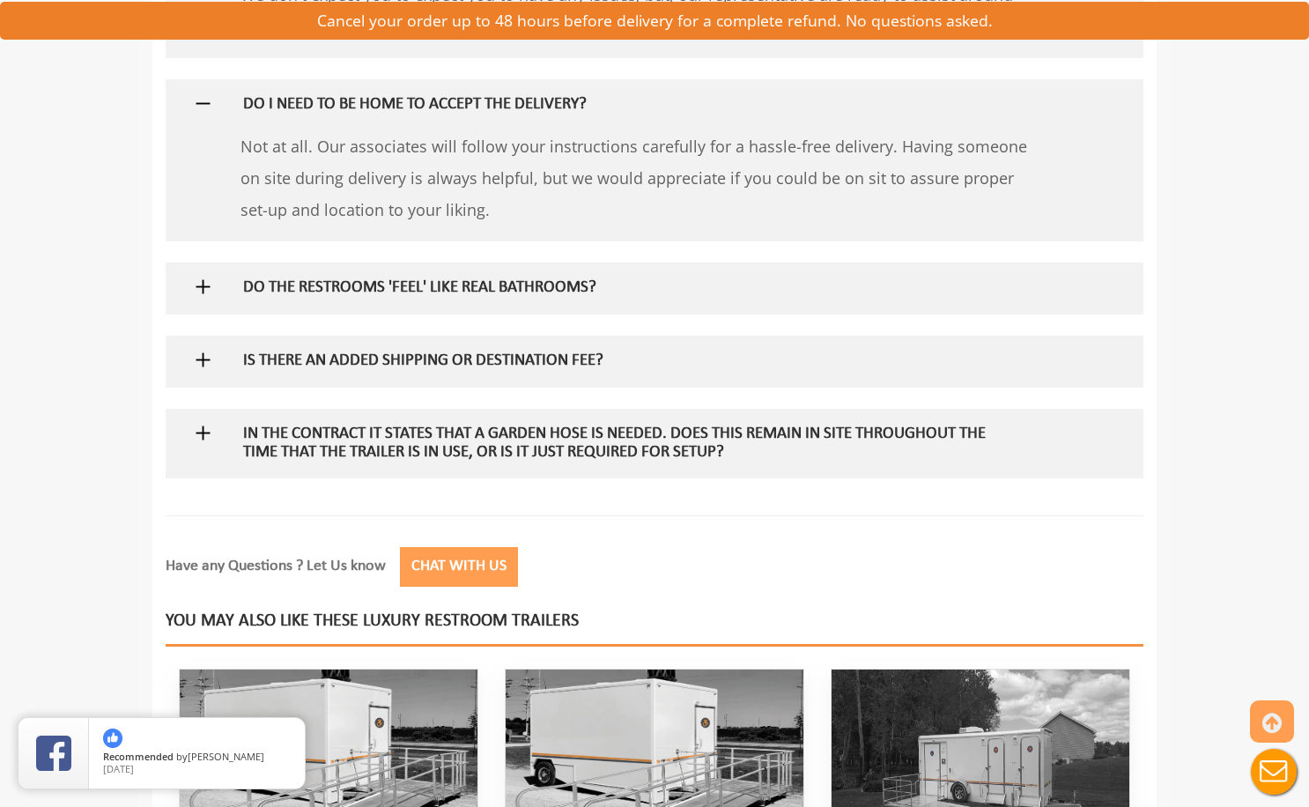
click at [439, 291] on h5 "DO THE RESTROOMS 'FEEL' LIKE REAL BATHROOMS?" at bounding box center [626, 288] width 766 height 18
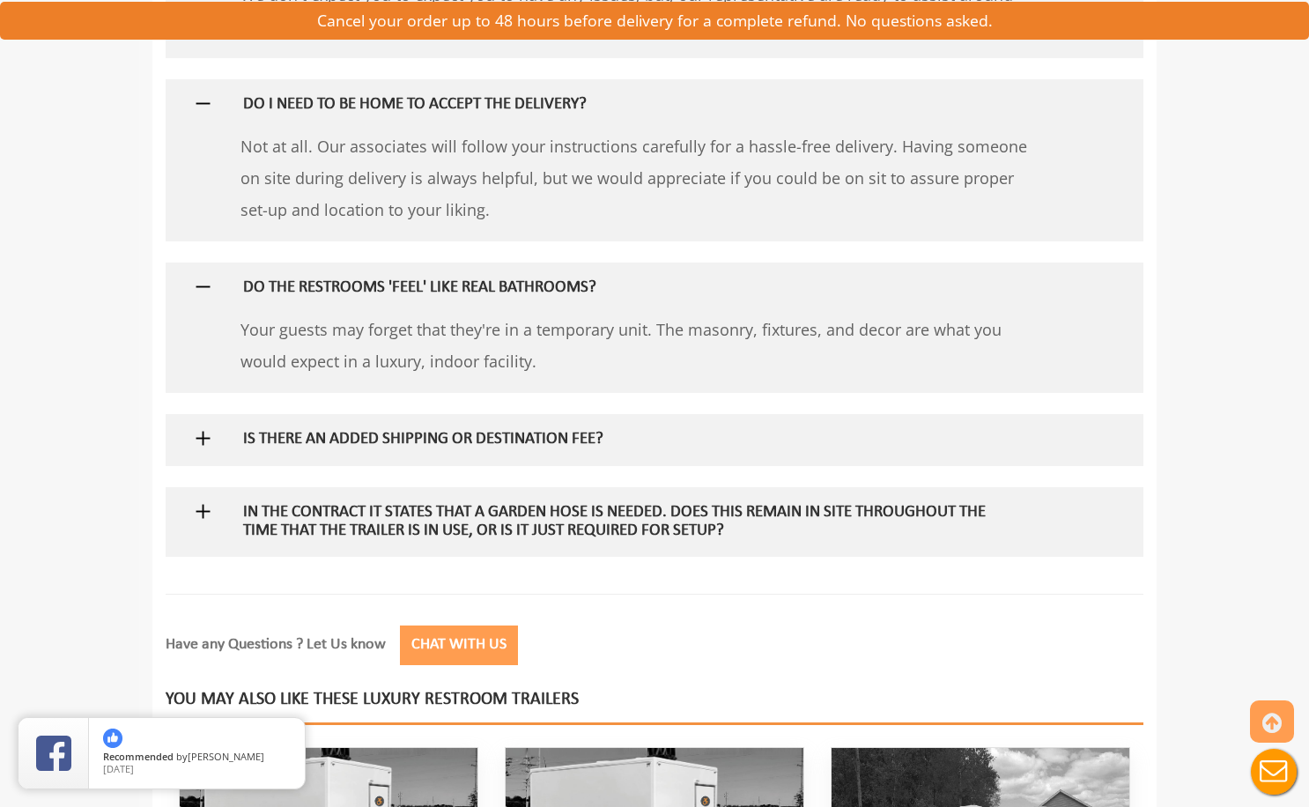
click at [434, 448] on h5 "IS THERE AN ADDED SHIPPING OR DESTINATION FEE?" at bounding box center [626, 440] width 766 height 18
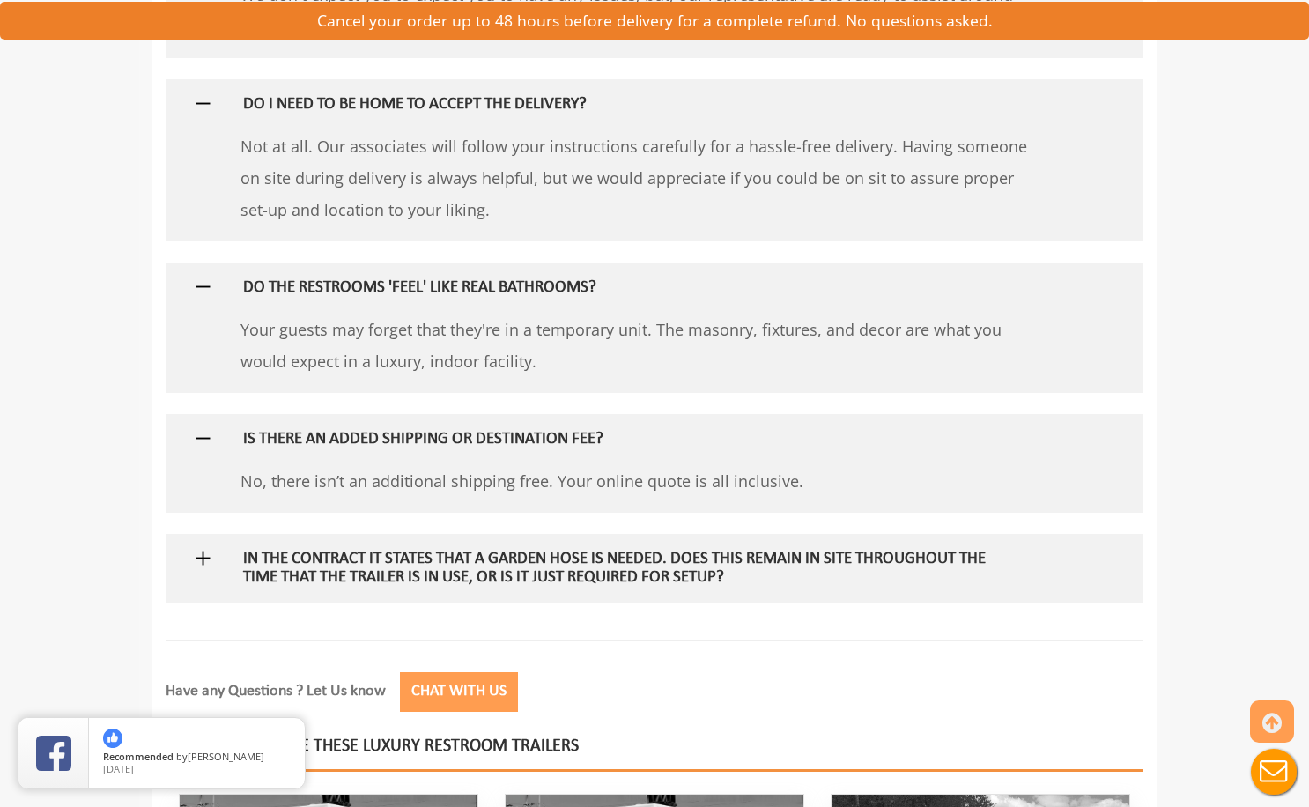
click at [424, 560] on h5 "In the contract it states that a garden hose is needed. Does this remain in sit…" at bounding box center [626, 568] width 766 height 37
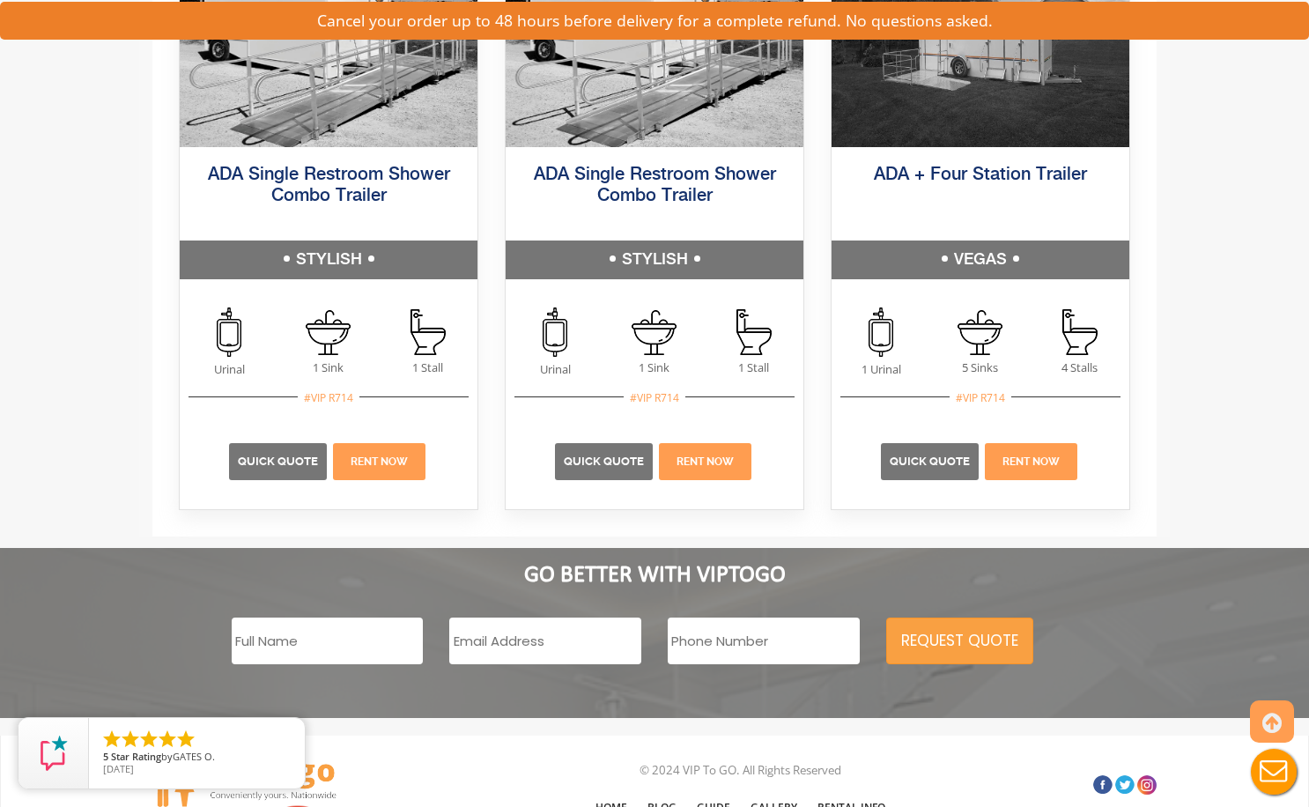
scroll to position [3786, 0]
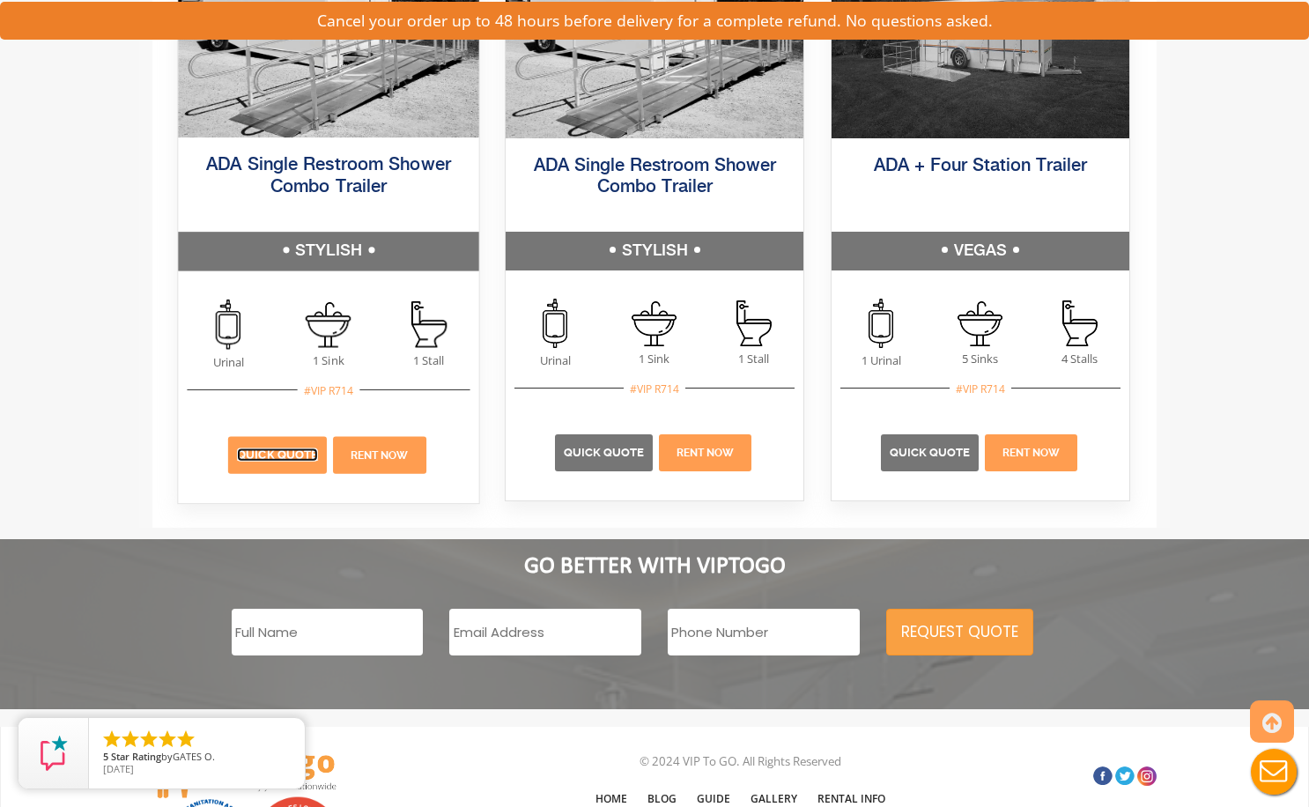
click at [283, 449] on link "Quick Quote" at bounding box center [277, 454] width 81 height 13
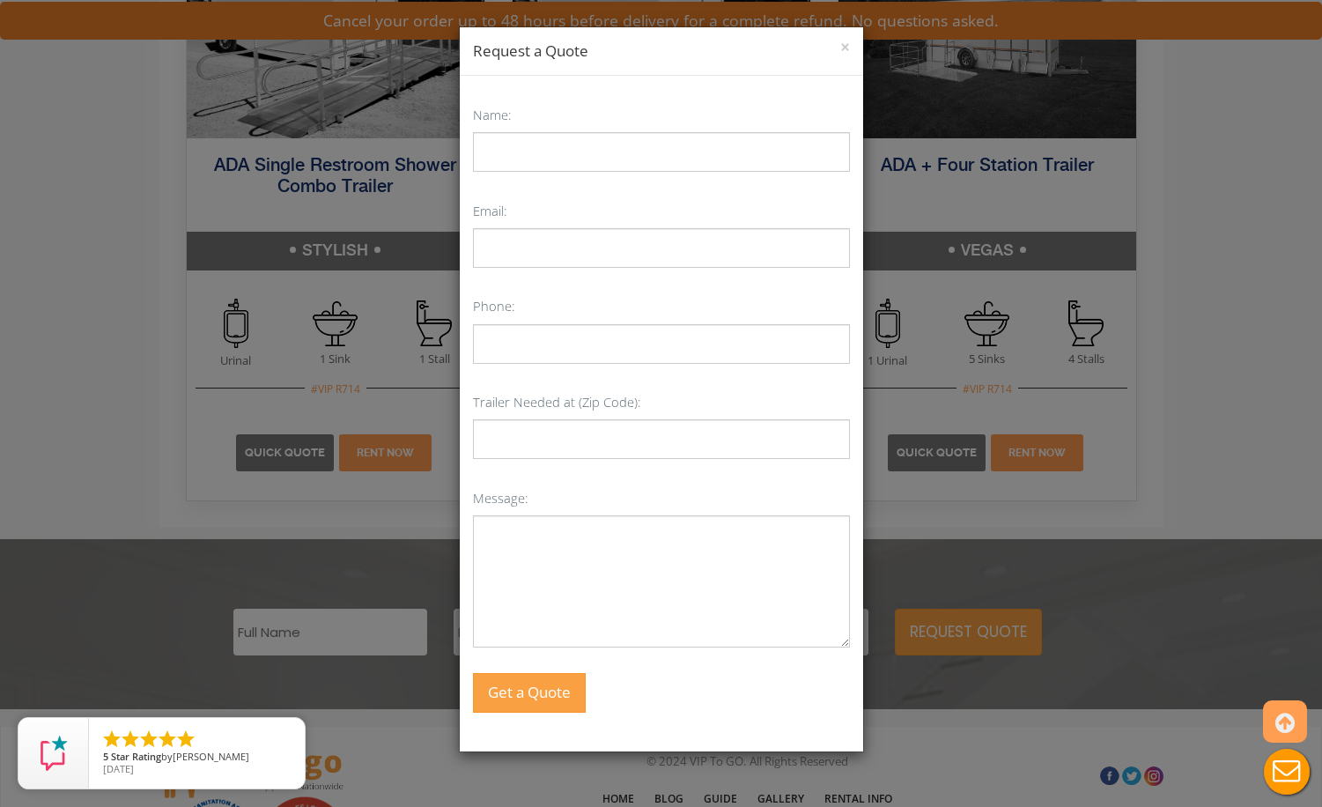
click at [837, 42] on h4 "Request a Quote" at bounding box center [661, 51] width 377 height 21
click at [844, 48] on button "×" at bounding box center [845, 48] width 10 height 18
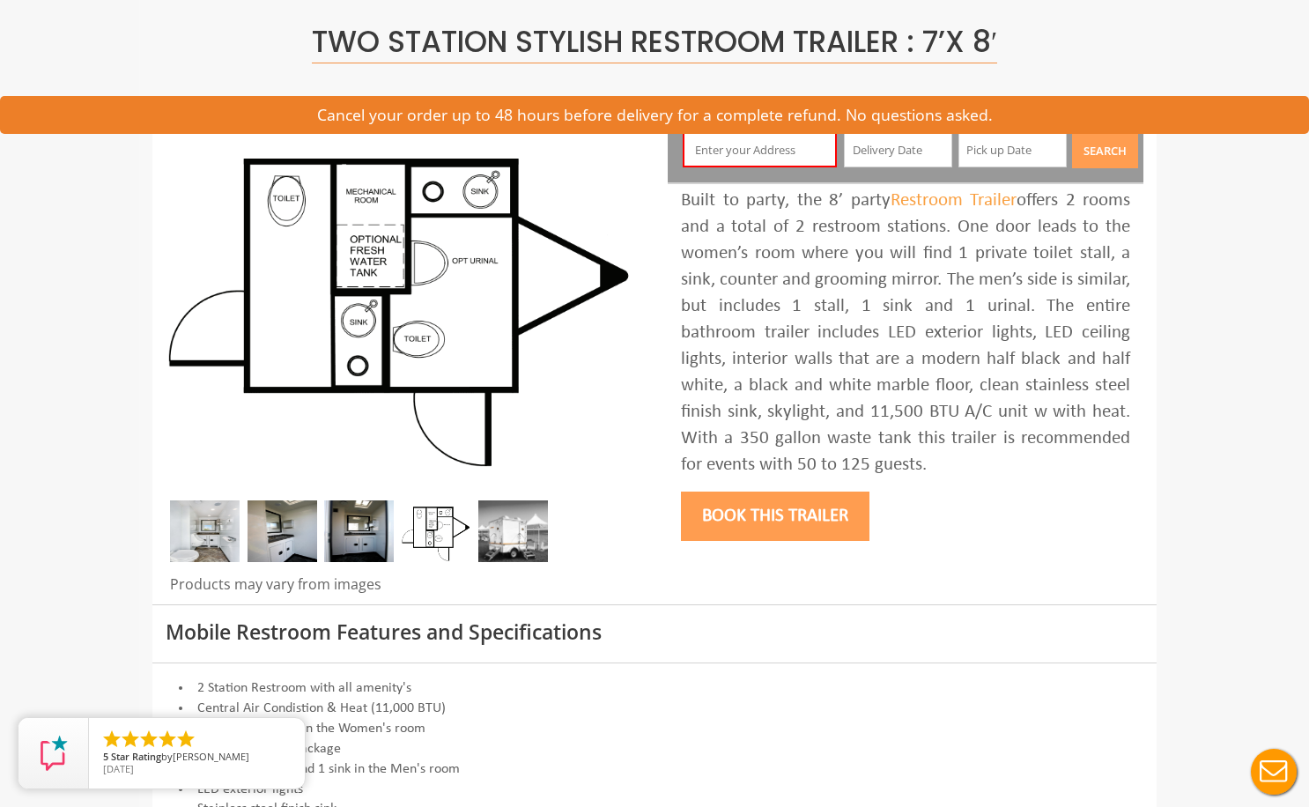
scroll to position [0, 0]
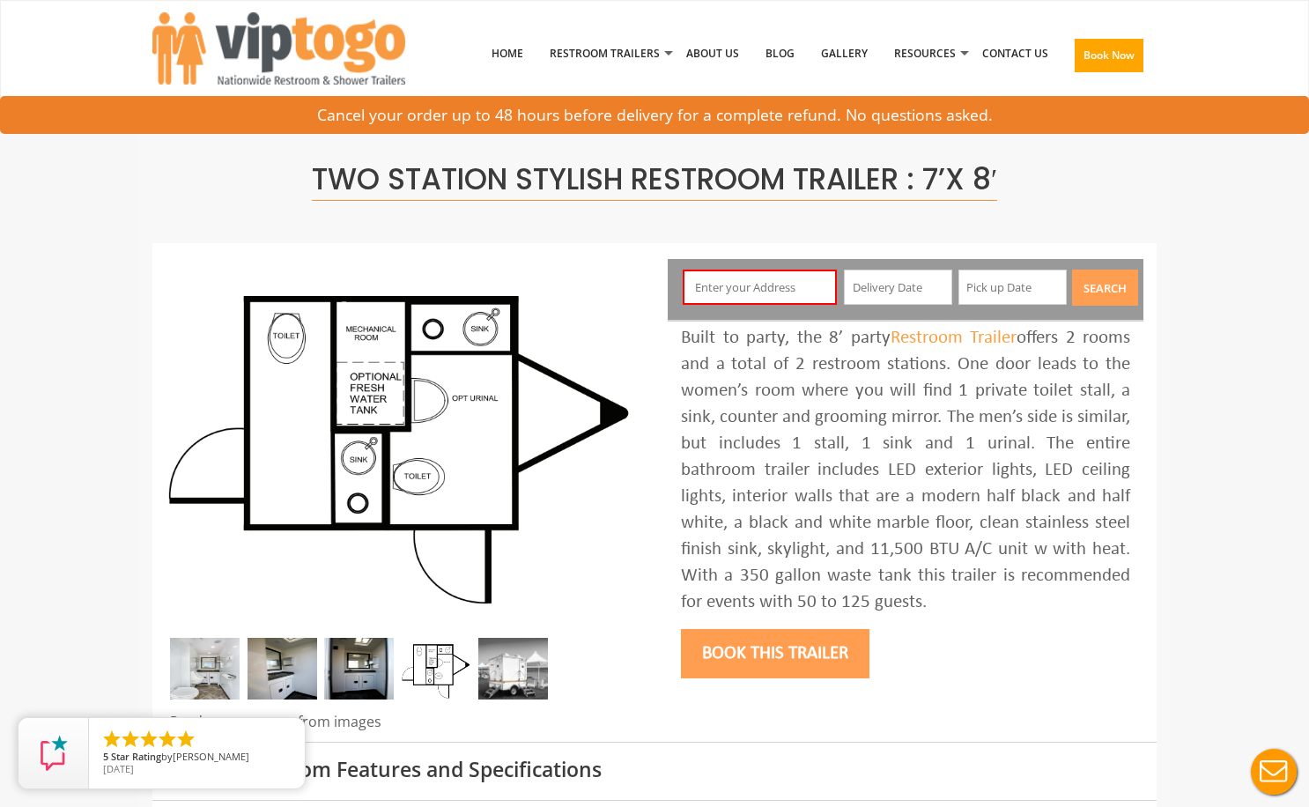
click at [768, 288] on input "text" at bounding box center [759, 286] width 155 height 35
click at [780, 299] on input "text" at bounding box center [759, 286] width 155 height 35
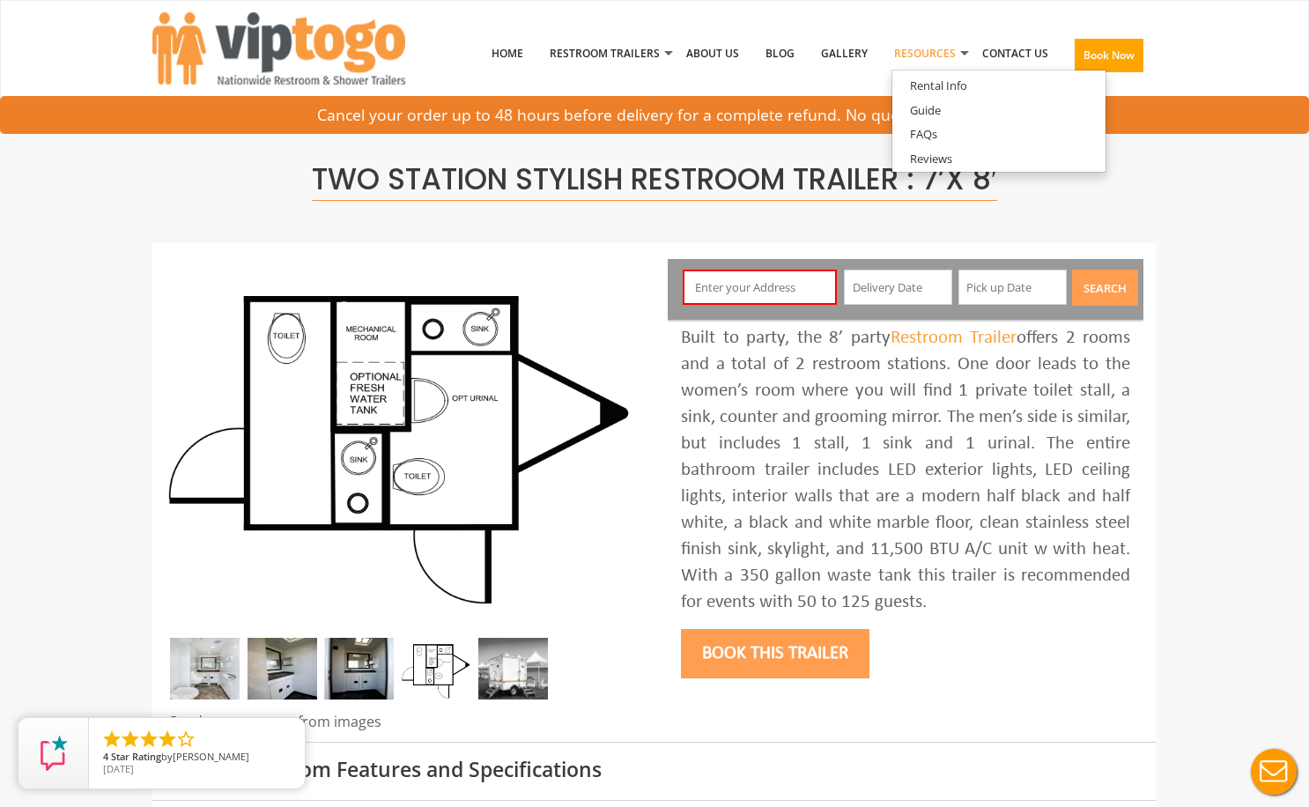
click at [943, 39] on link "Resources" at bounding box center [925, 54] width 88 height 92
click at [937, 55] on link "Resources" at bounding box center [925, 54] width 88 height 92
click at [775, 100] on div "Cancel your order up to 48 hours before delivery for a complete refund. No ques…" at bounding box center [654, 115] width 1309 height 38
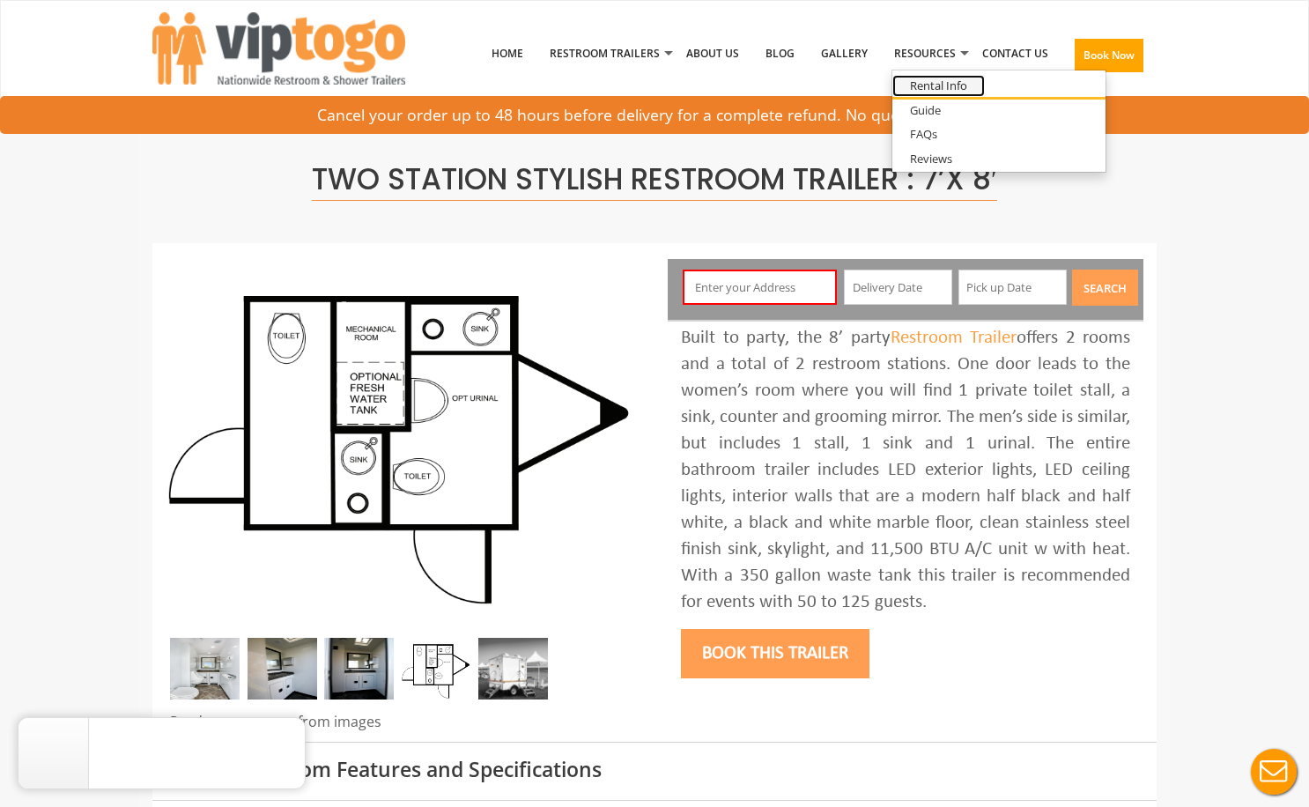
click at [929, 92] on link "Rental Info" at bounding box center [938, 86] width 92 height 22
